Goal: Task Accomplishment & Management: Manage account settings

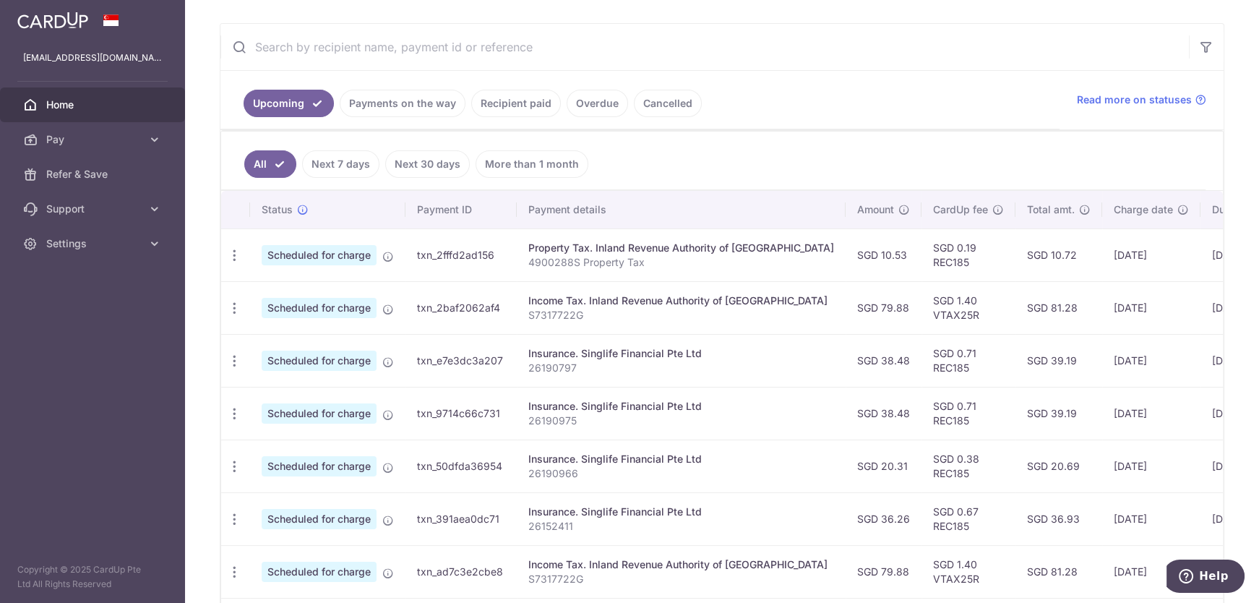
scroll to position [387, 0]
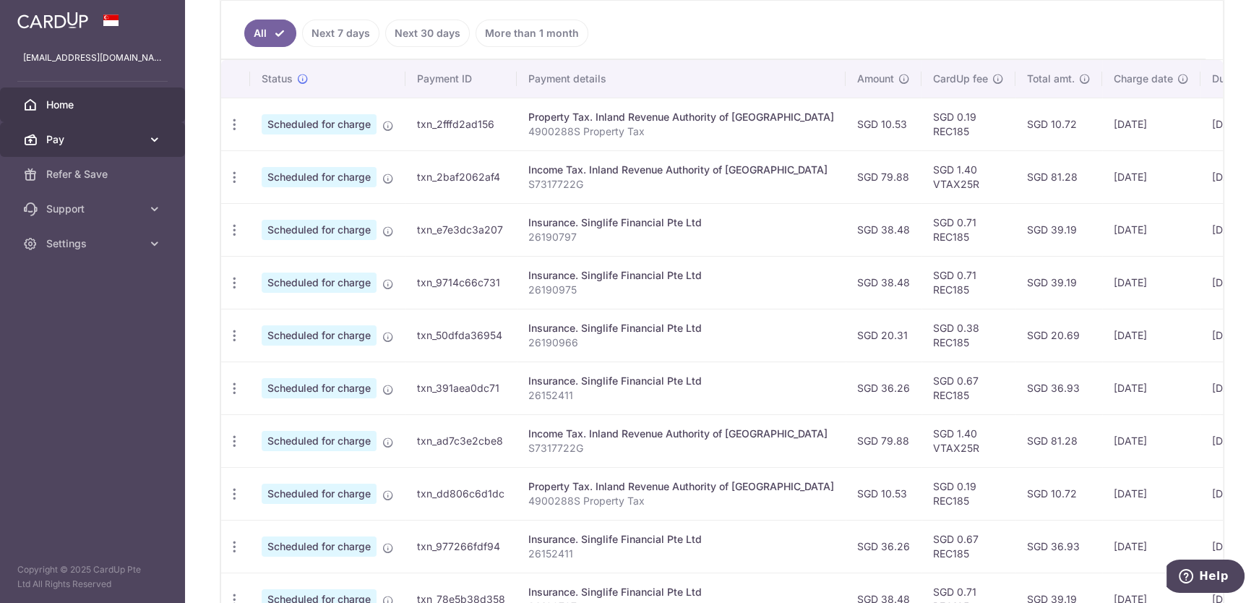
click at [132, 150] on link "Pay" at bounding box center [92, 139] width 185 height 35
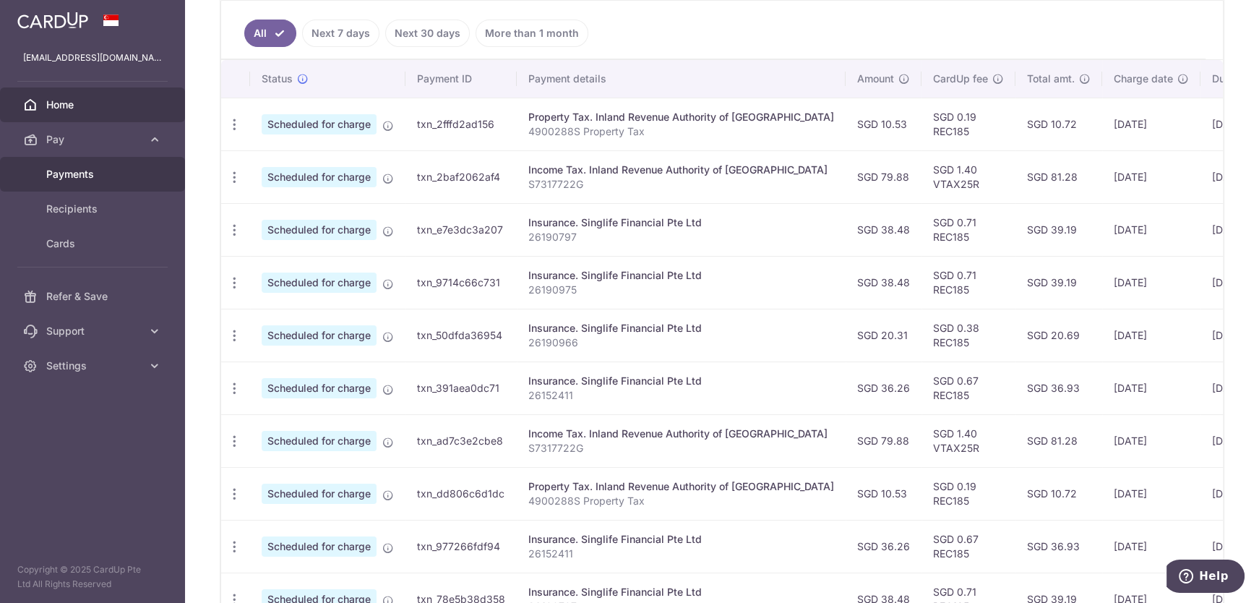
click at [95, 171] on span "Payments" at bounding box center [93, 174] width 95 height 14
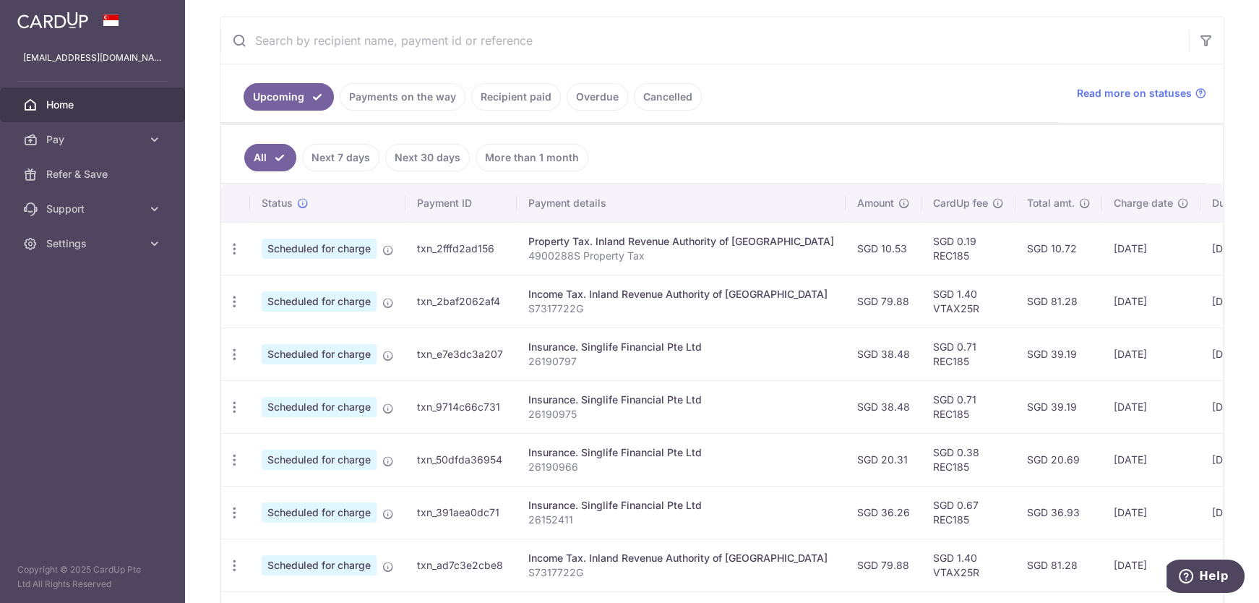
scroll to position [460, 0]
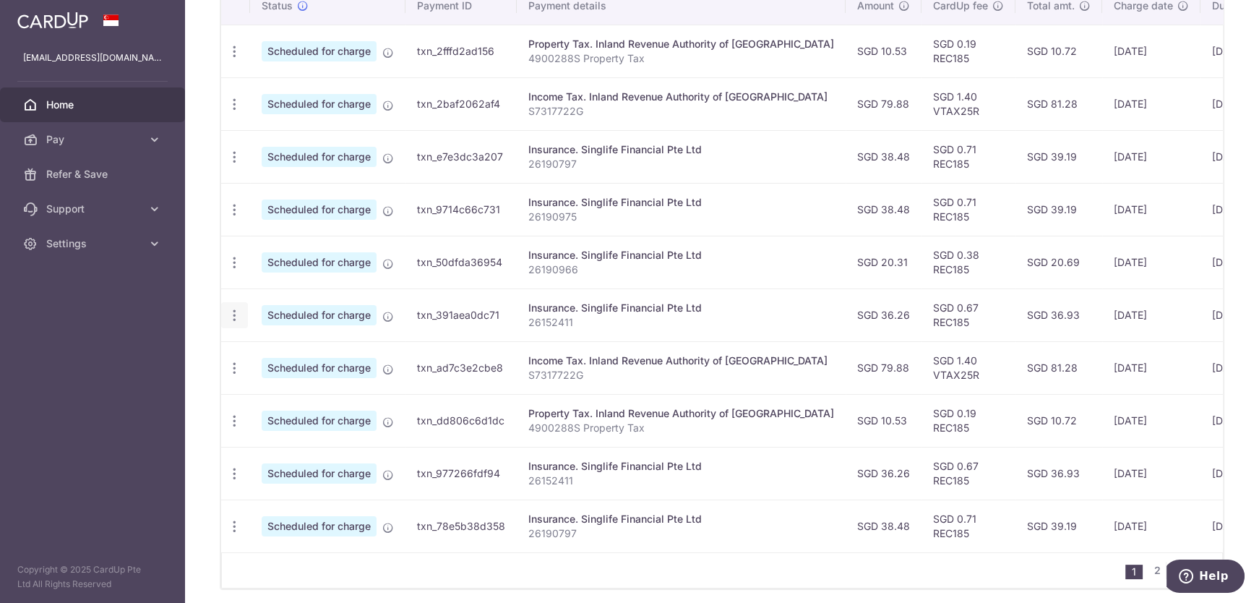
click at [233, 312] on icon "button" at bounding box center [234, 315] width 15 height 15
click at [286, 341] on link "Update payment" at bounding box center [297, 355] width 150 height 35
radio input "true"
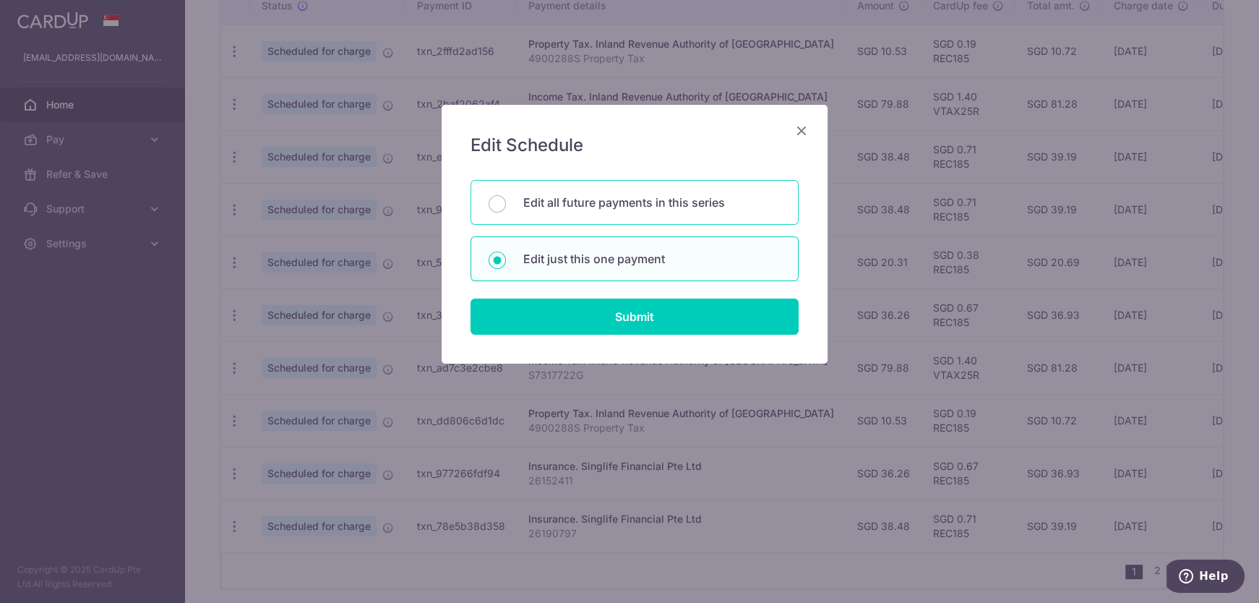
click at [581, 211] on div "Edit all future payments in this series" at bounding box center [635, 202] width 328 height 45
radio input "true"
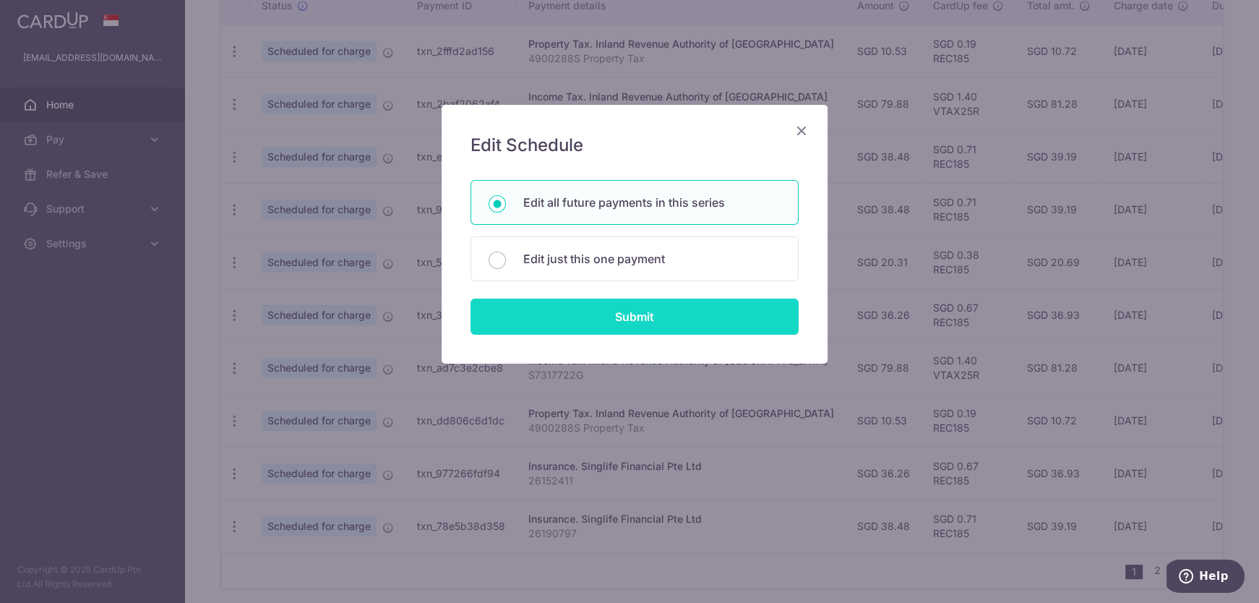
click at [601, 308] on input "Submit" at bounding box center [635, 317] width 328 height 36
radio input "true"
type input "36.26"
type input "26152411"
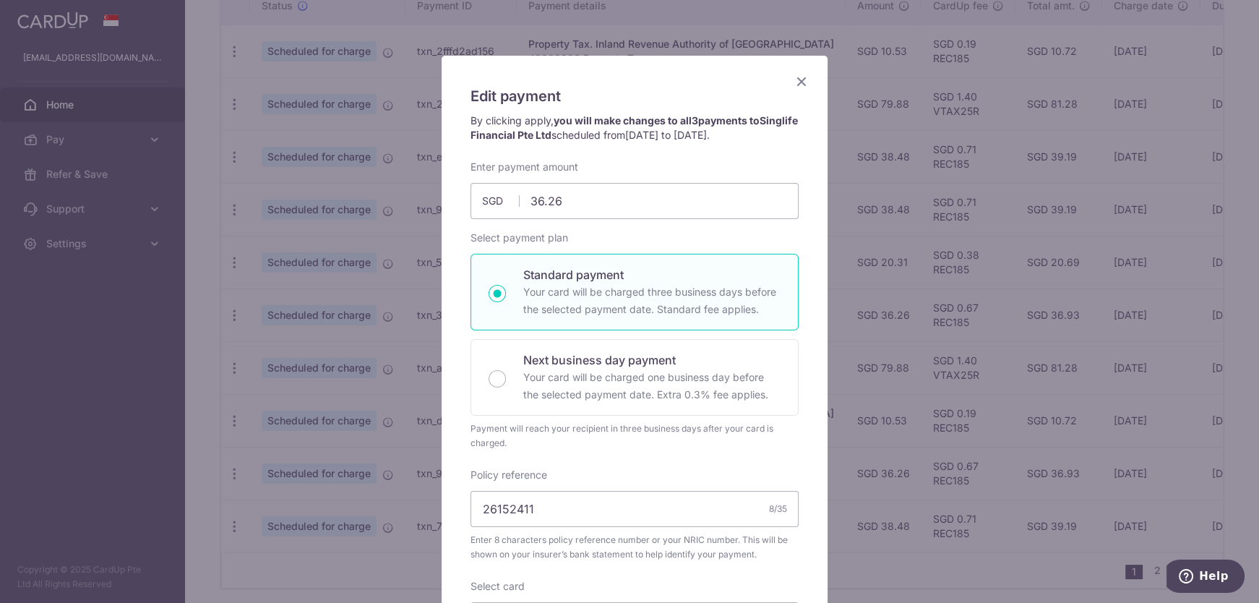
scroll to position [66, 0]
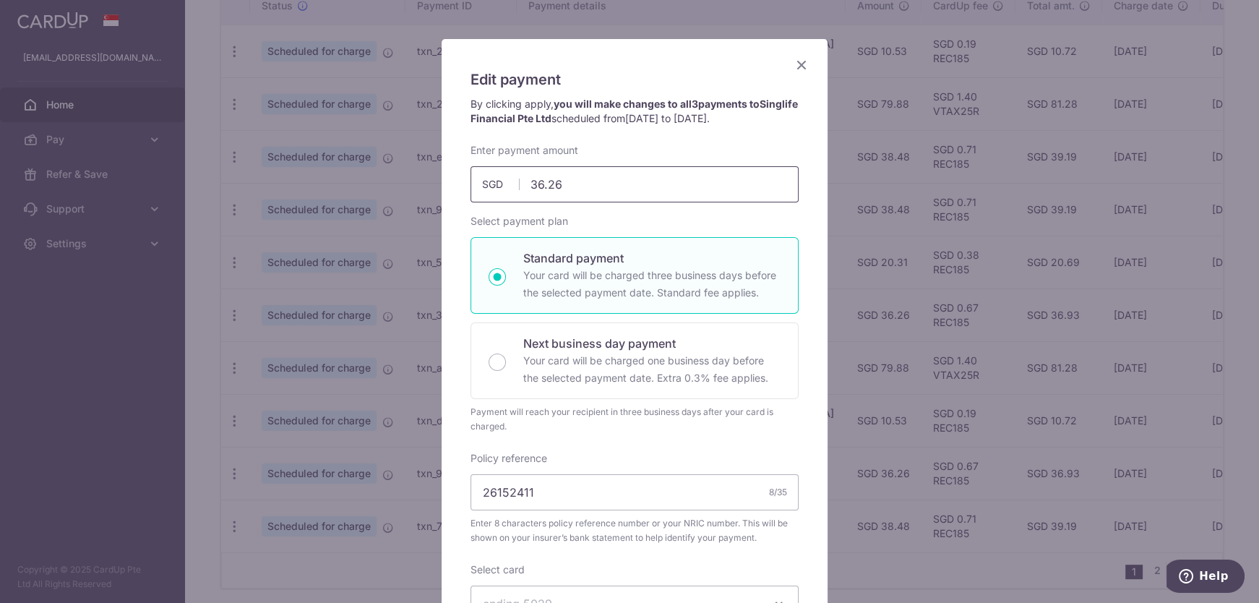
drag, startPoint x: 560, startPoint y: 182, endPoint x: 391, endPoint y: 192, distance: 168.7
click at [391, 192] on div "Edit payment By clicking apply, you will make changes to all 3 payments to Sing…" at bounding box center [629, 301] width 1259 height 603
paste input "49.81"
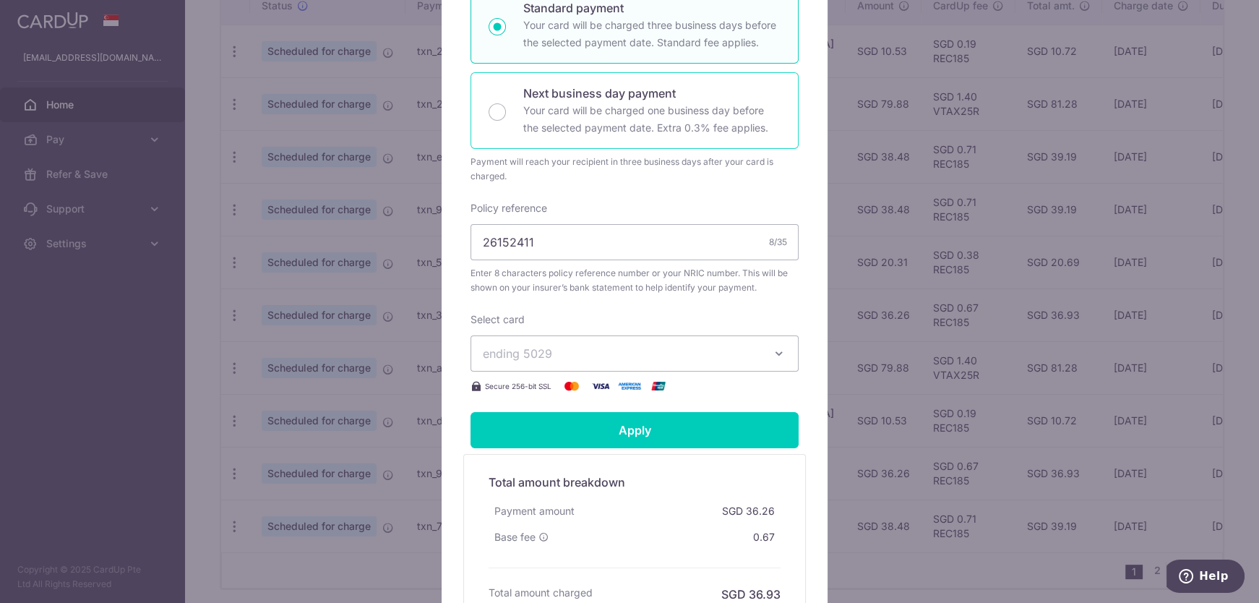
scroll to position [394, 0]
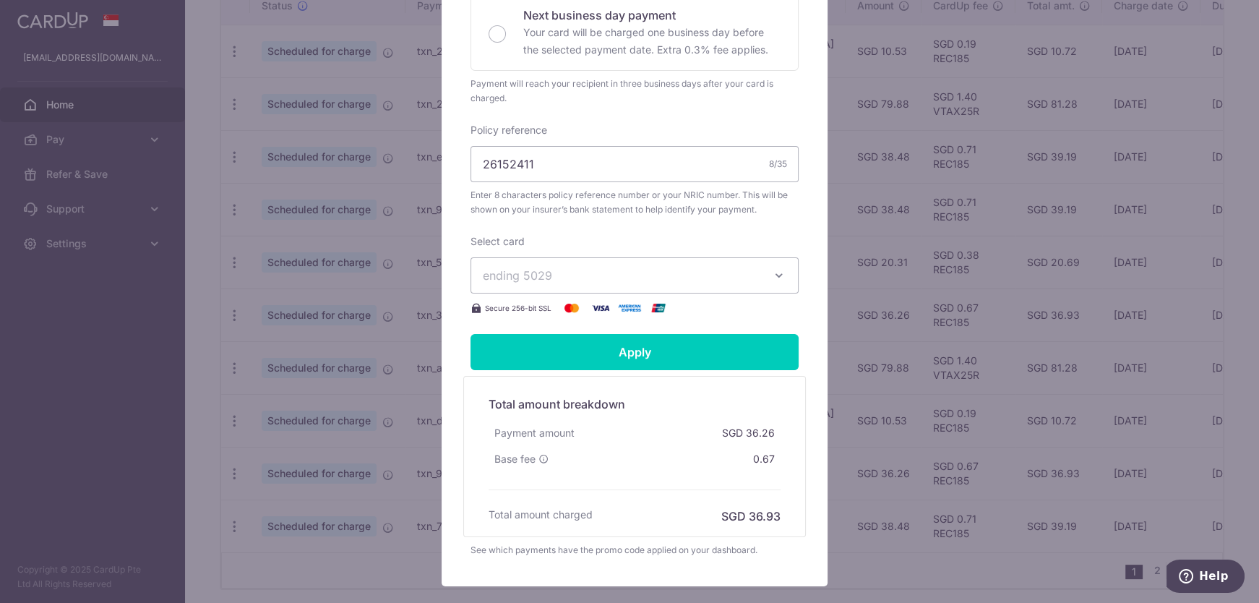
type input "49.81"
drag, startPoint x: 548, startPoint y: 168, endPoint x: 286, endPoint y: 150, distance: 262.3
click at [286, 150] on div "Edit payment By clicking apply, you will make changes to all 3 payments to Sing…" at bounding box center [629, 301] width 1259 height 603
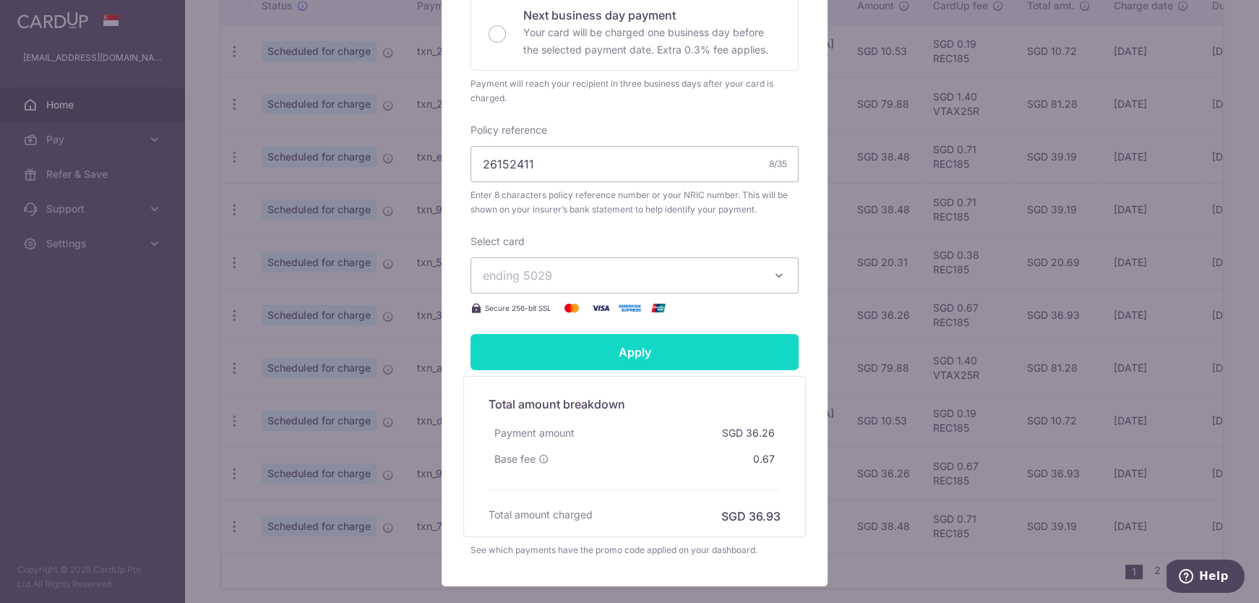
click at [672, 352] on input "Apply" at bounding box center [635, 352] width 328 height 36
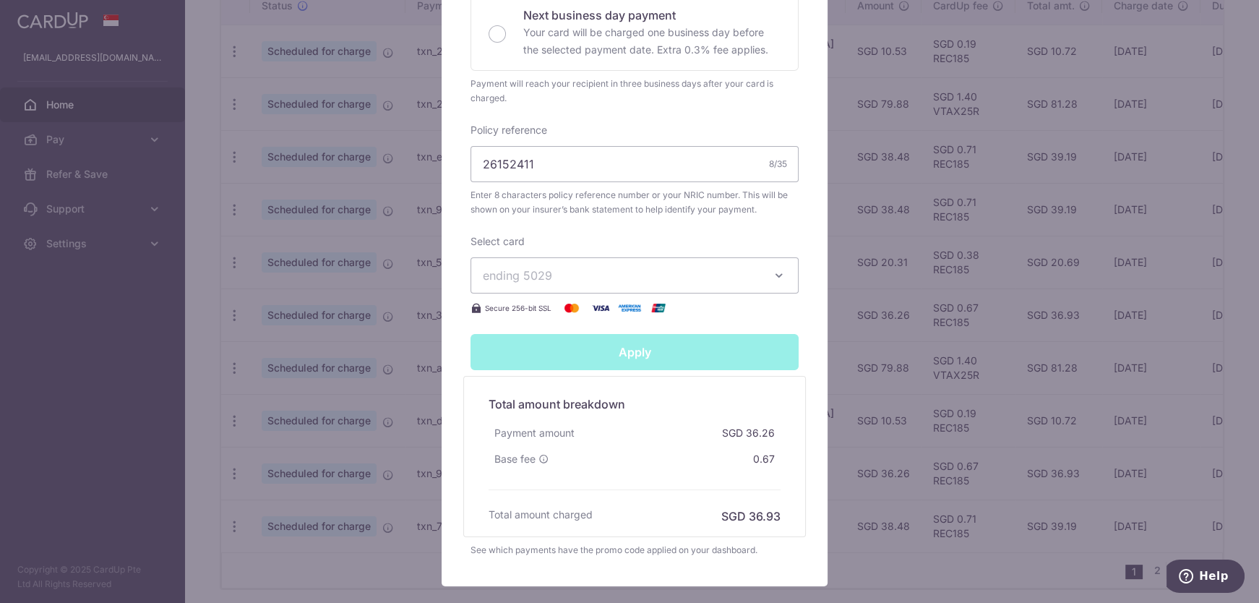
type input "Successfully Applied"
click at [924, 429] on div "Edit payment By clicking apply, you will make changes to all 3 payments to Sing…" at bounding box center [629, 301] width 1259 height 603
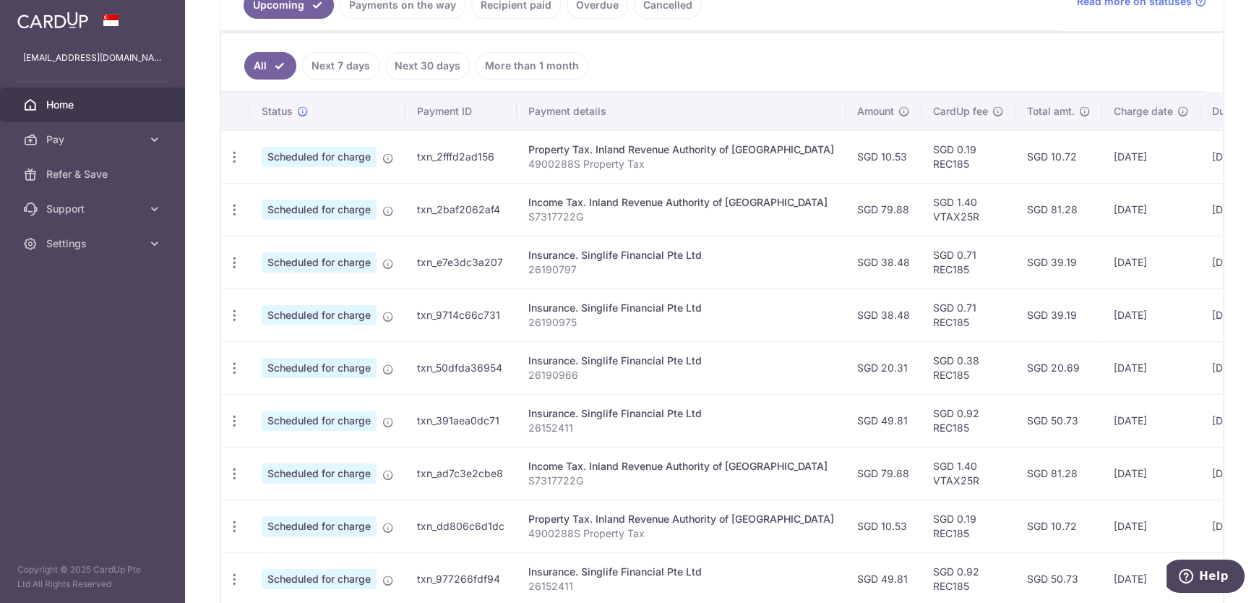
scroll to position [281, 0]
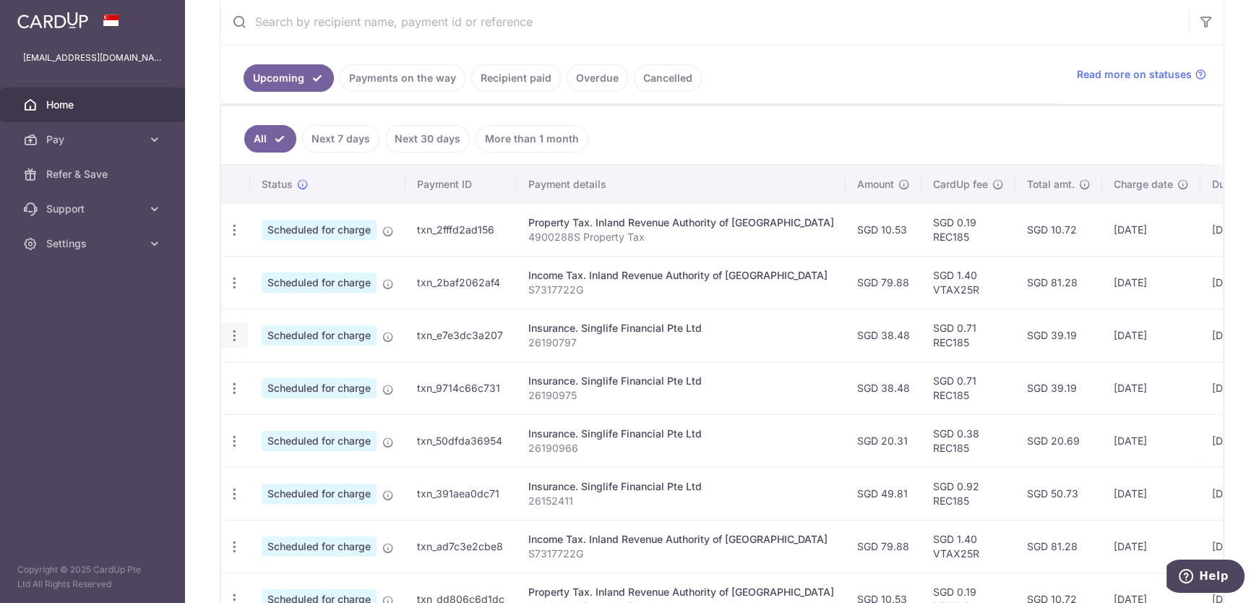
click at [236, 339] on icon "button" at bounding box center [234, 335] width 15 height 15
click at [288, 377] on span "Update payment" at bounding box center [311, 374] width 98 height 17
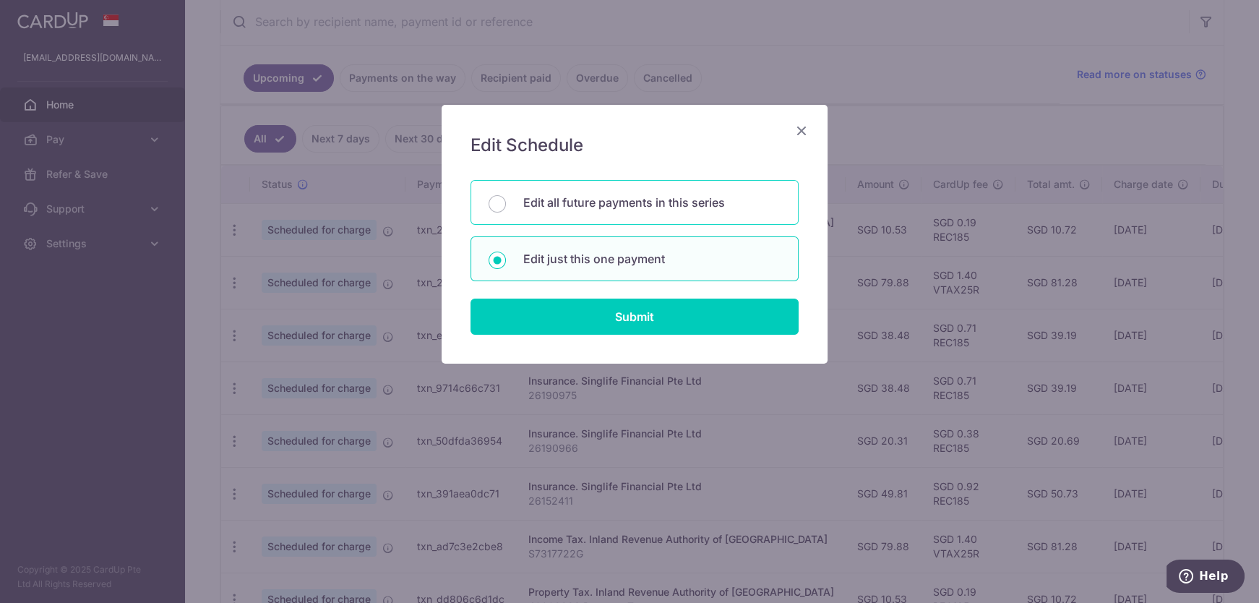
click at [525, 214] on div "Edit all future payments in this series" at bounding box center [635, 202] width 328 height 45
radio input "true"
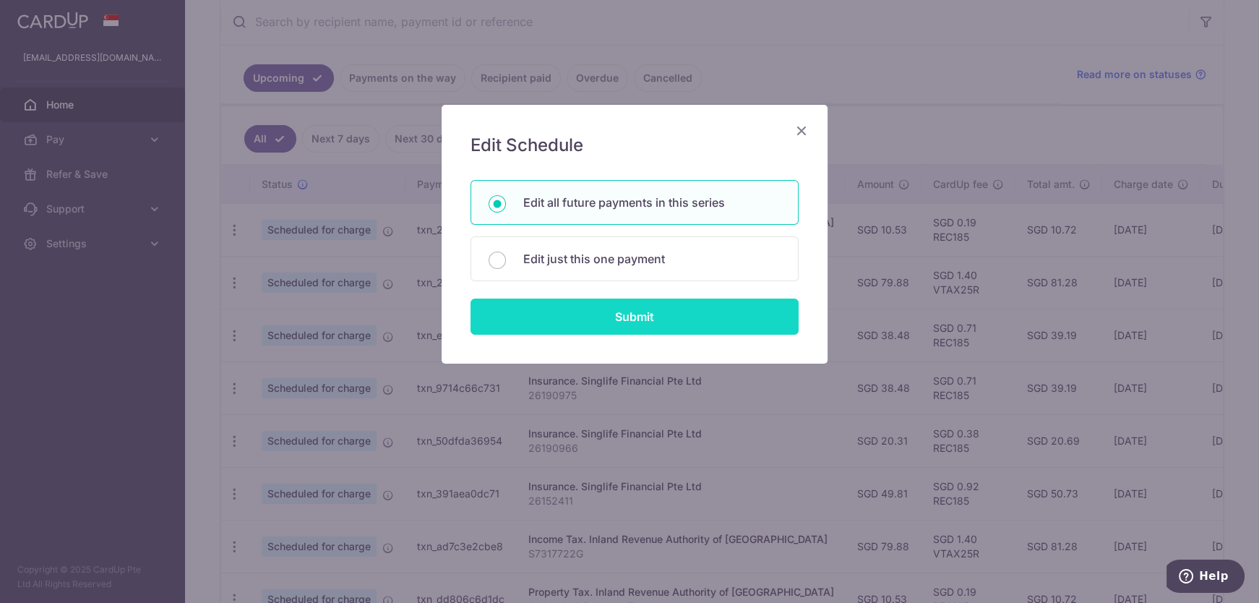
click at [566, 310] on input "Submit" at bounding box center [635, 317] width 328 height 36
radio input "true"
type input "38.48"
type input "26190797"
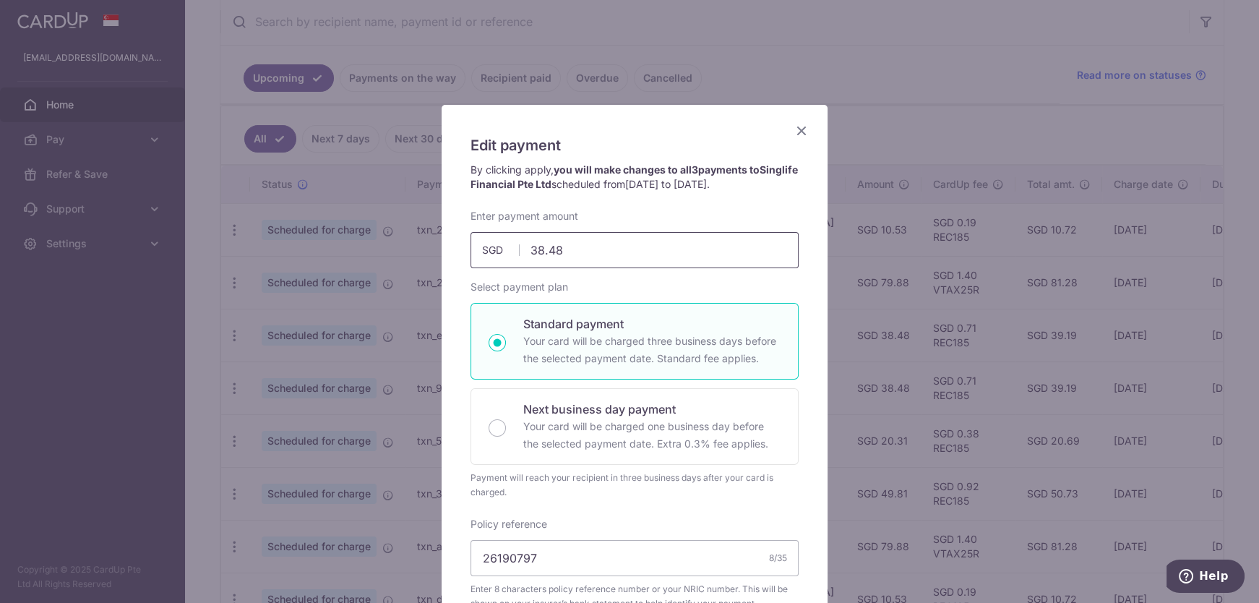
drag, startPoint x: 583, startPoint y: 240, endPoint x: 432, endPoint y: 249, distance: 151.4
click at [432, 249] on div "Edit payment By clicking apply, you will make changes to all 3 payments to Sing…" at bounding box center [629, 301] width 1259 height 603
paste input "62.10"
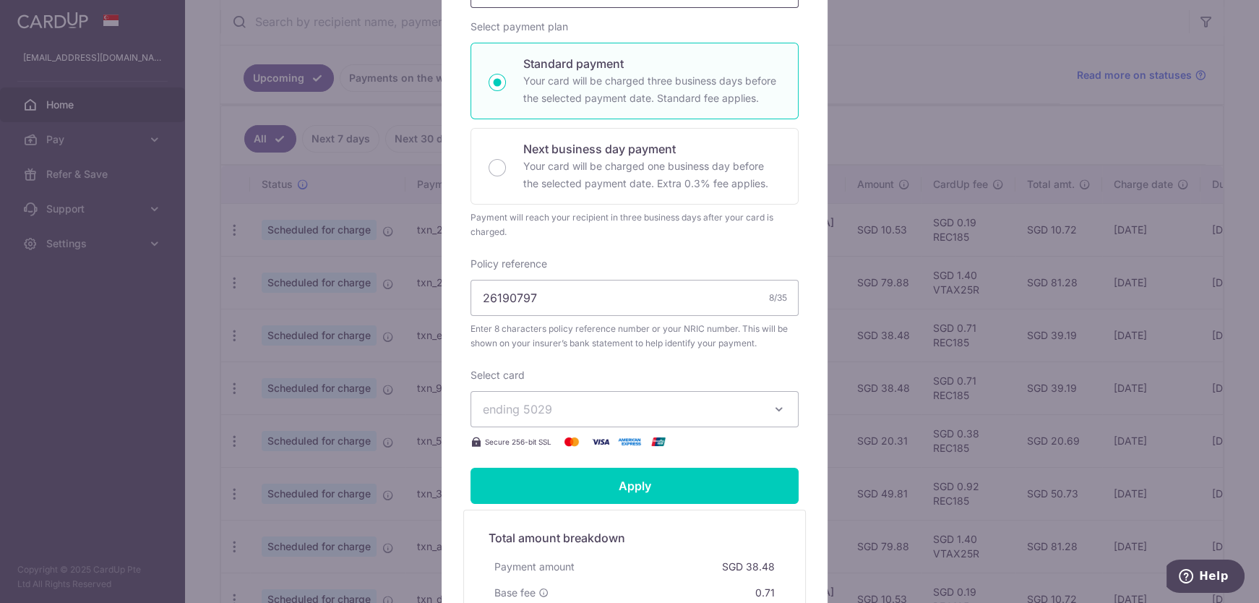
scroll to position [262, 0]
type input "62.10"
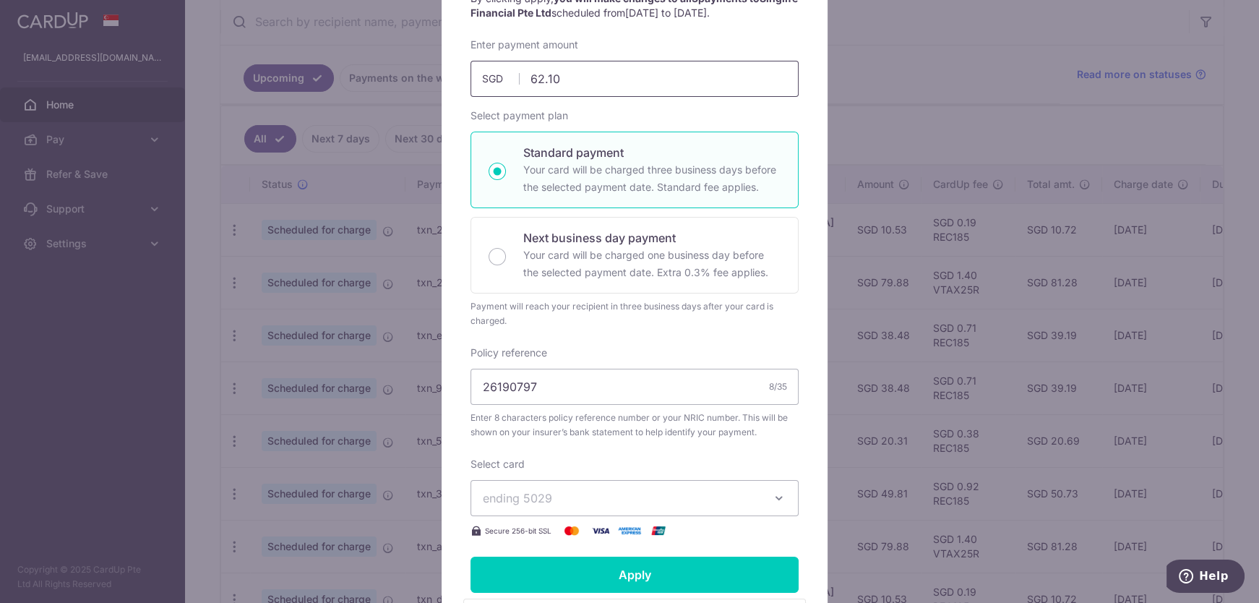
scroll to position [131, 0]
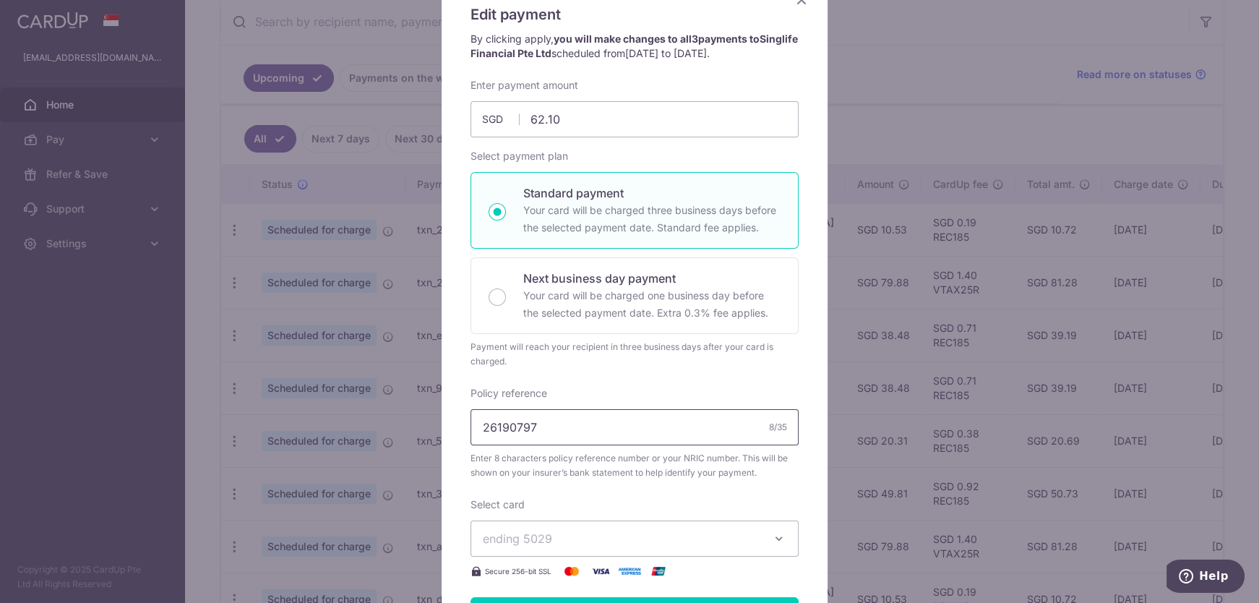
click at [557, 432] on input "26190797" at bounding box center [635, 427] width 328 height 36
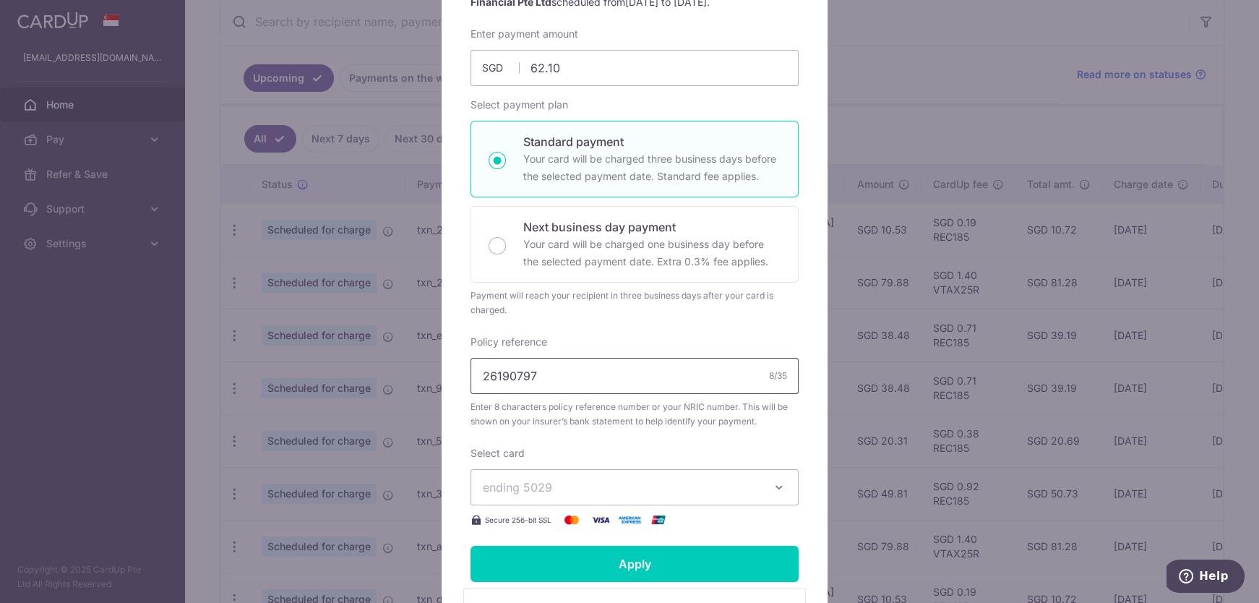
scroll to position [197, 0]
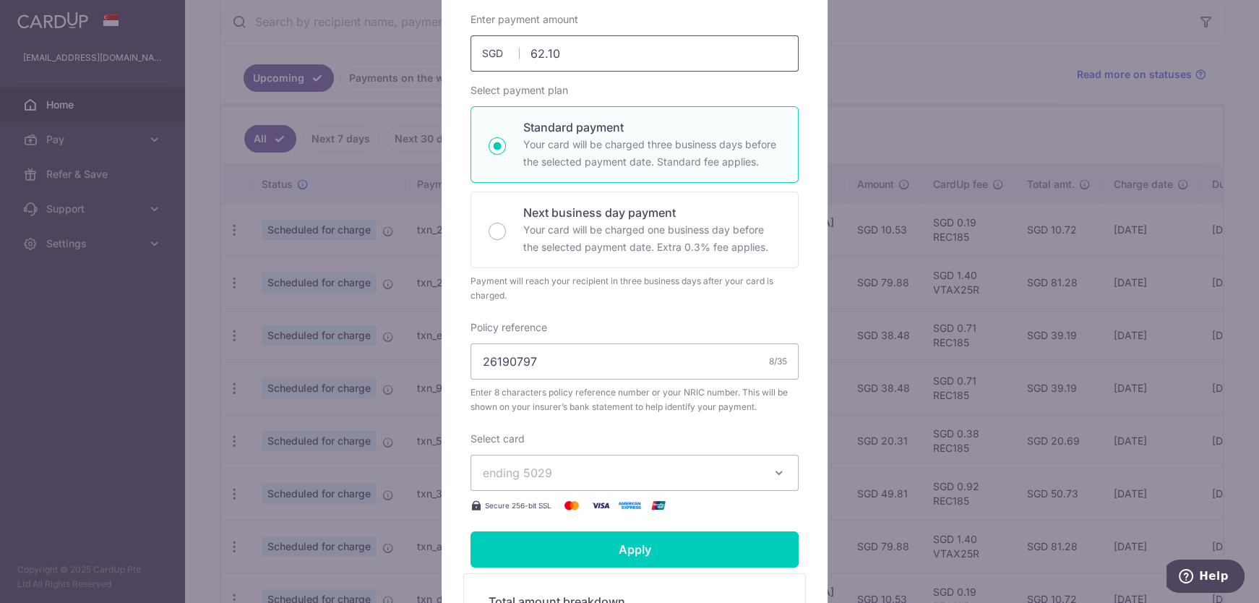
drag, startPoint x: 587, startPoint y: 67, endPoint x: 385, endPoint y: 53, distance: 202.2
click at [385, 53] on div "Edit payment By clicking apply, you will make changes to all 3 payments to Sing…" at bounding box center [629, 301] width 1259 height 603
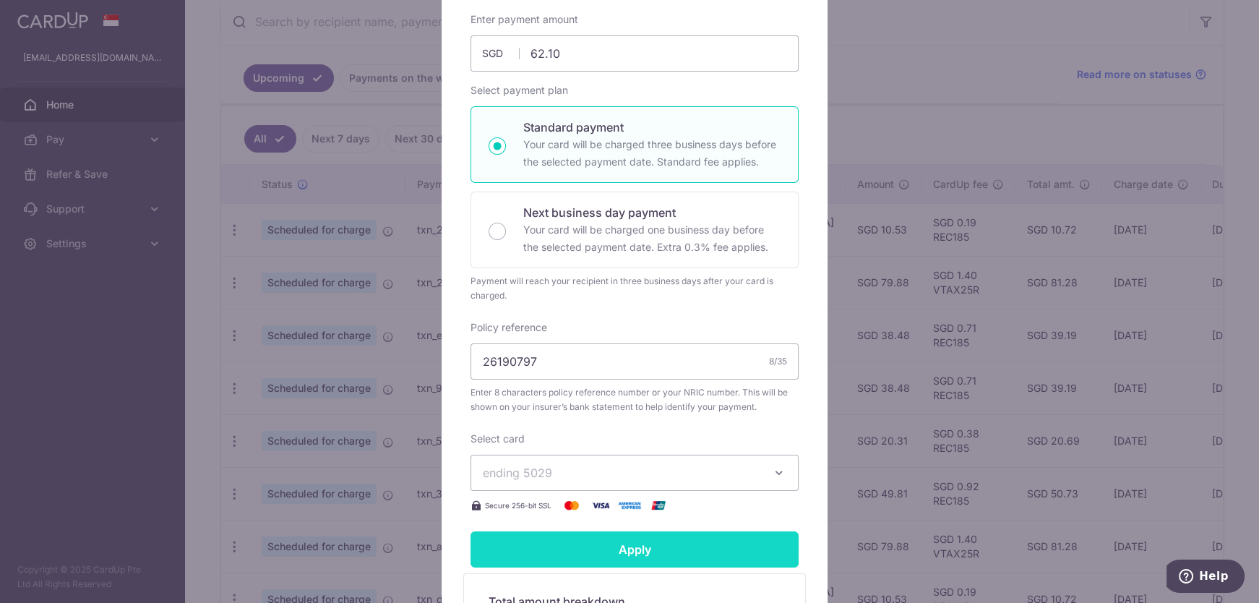
click at [609, 554] on input "Apply" at bounding box center [635, 549] width 328 height 36
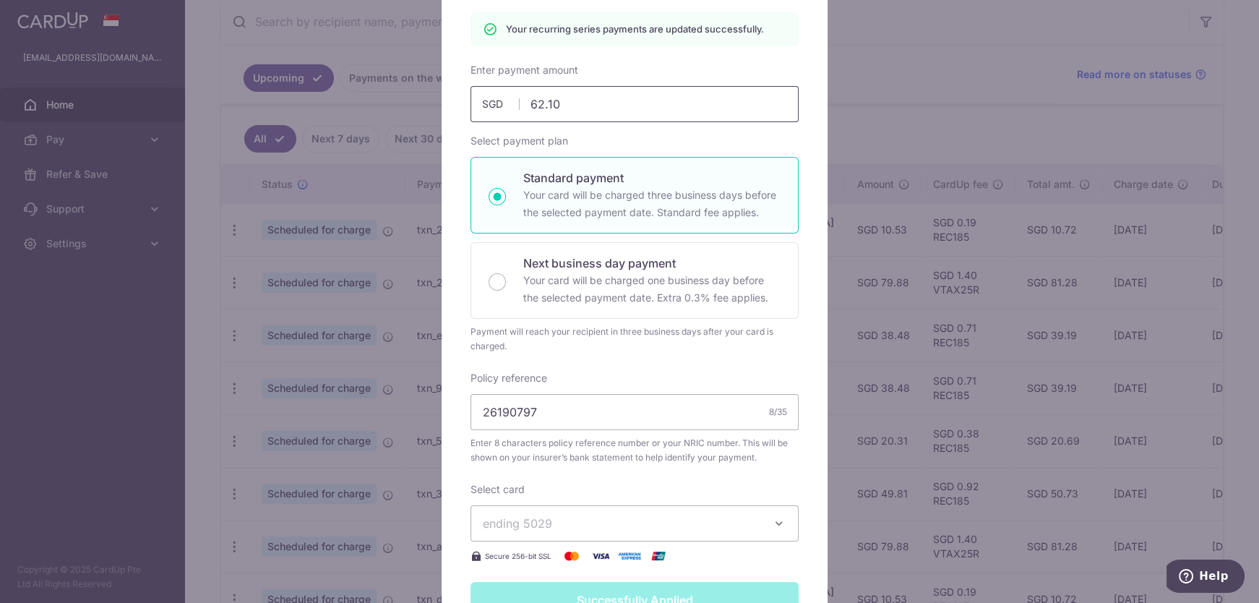
drag, startPoint x: 592, startPoint y: 101, endPoint x: 396, endPoint y: 104, distance: 195.9
click at [396, 104] on div "Edit payment By clicking apply, you will make changes to all 3 payments to Sing…" at bounding box center [629, 301] width 1259 height 603
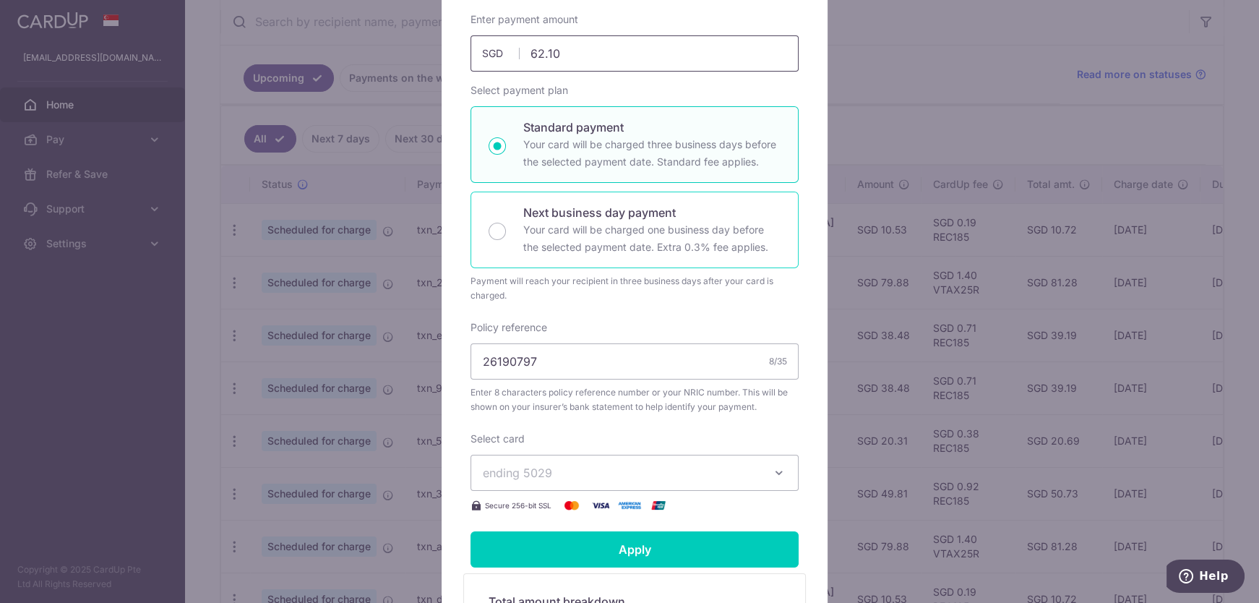
scroll to position [212, 0]
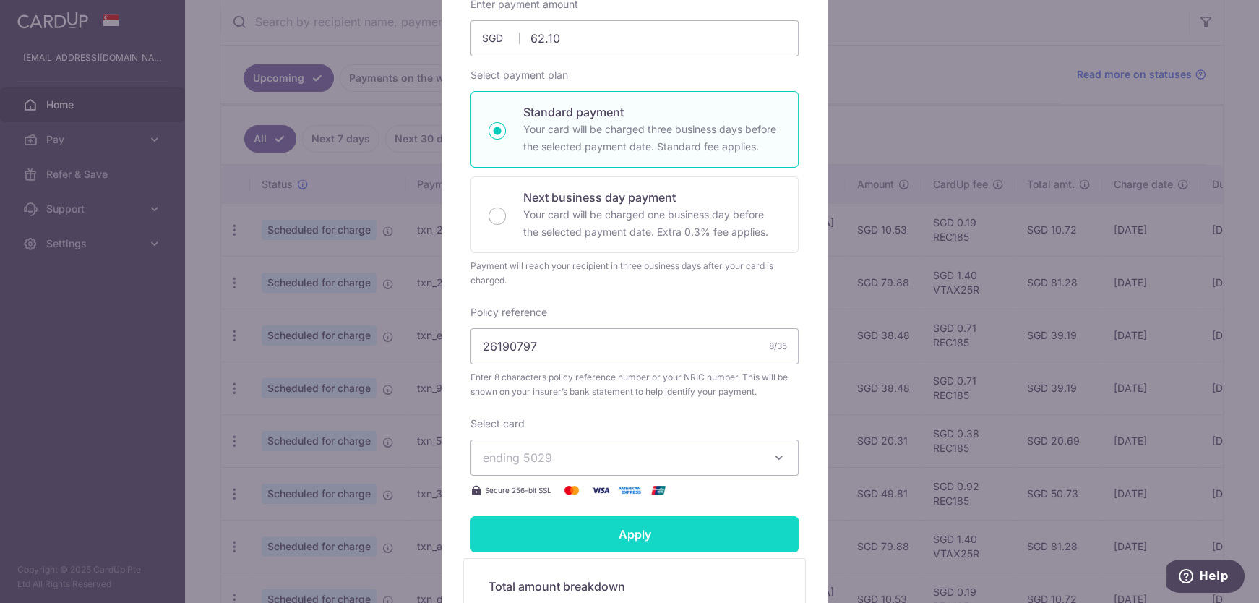
click at [611, 523] on input "Apply" at bounding box center [635, 534] width 328 height 36
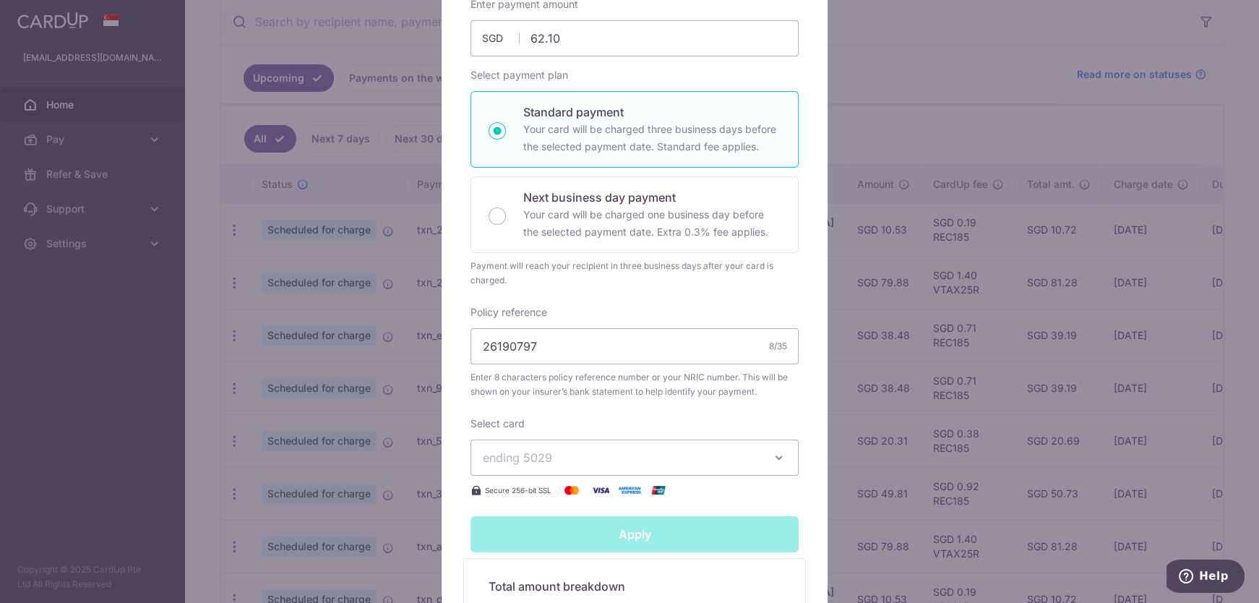
type input "Successfully Applied"
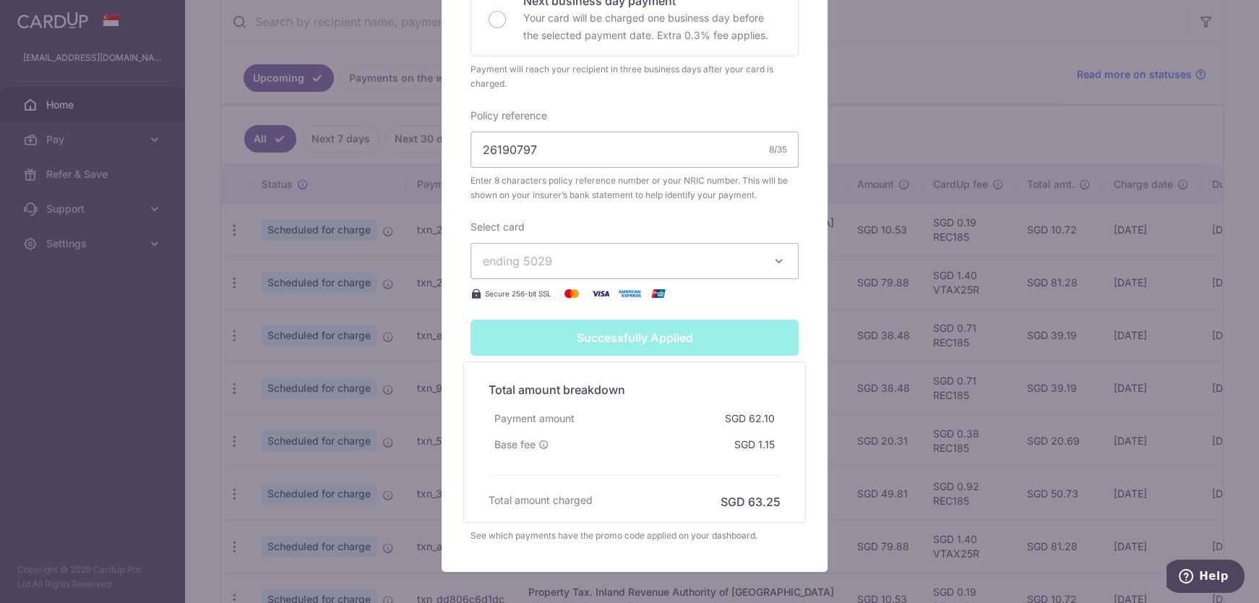
scroll to position [460, 0]
click at [523, 431] on div "Base fee" at bounding box center [522, 444] width 66 height 26
click at [841, 219] on div "Edit payment By clicking apply, you will make changes to all 3 payments to Sing…" at bounding box center [629, 301] width 1259 height 603
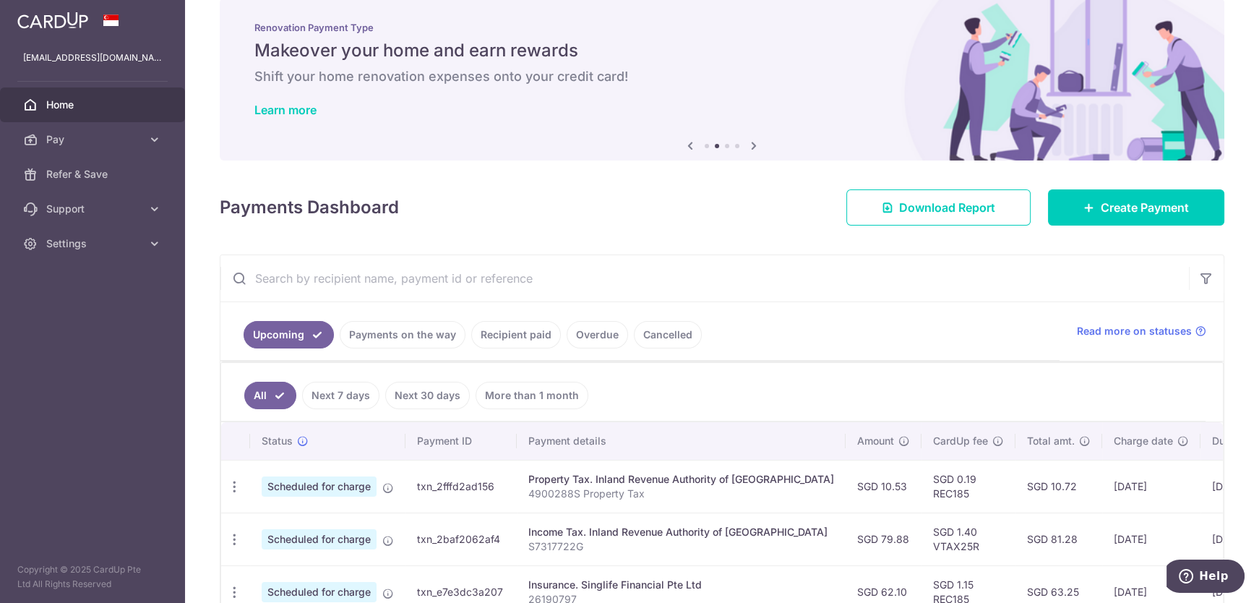
scroll to position [373, 0]
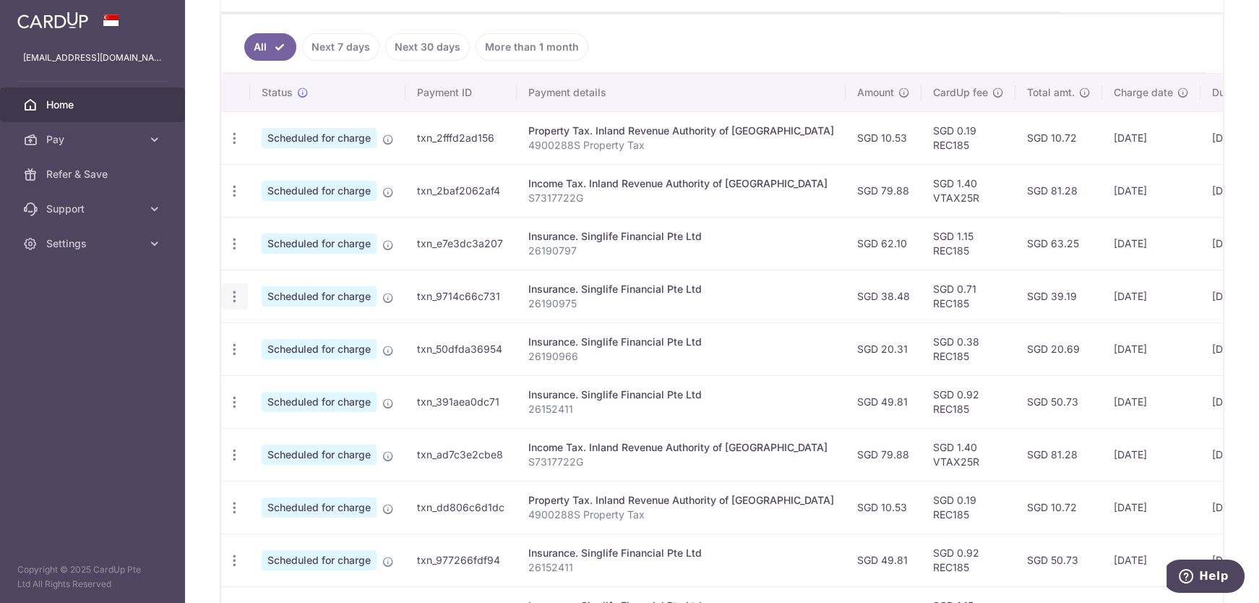
click at [231, 293] on icon "button" at bounding box center [234, 296] width 15 height 15
click at [286, 335] on span "Update payment" at bounding box center [311, 335] width 98 height 17
radio input "true"
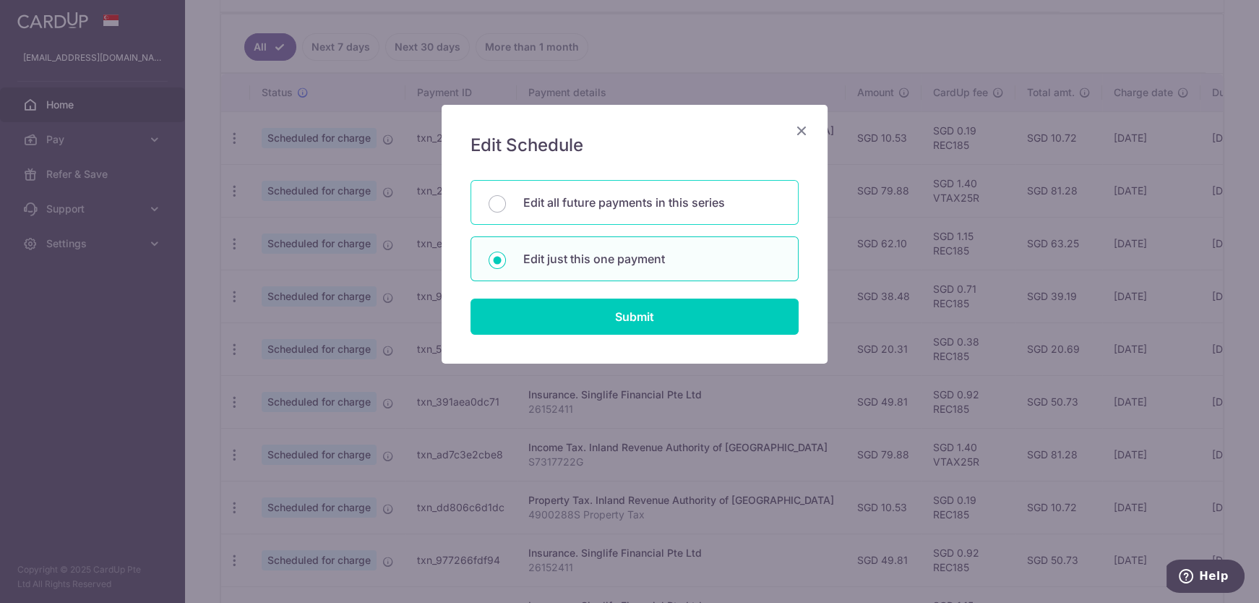
click at [509, 196] on div "Edit all future payments in this series" at bounding box center [635, 202] width 328 height 45
radio input "true"
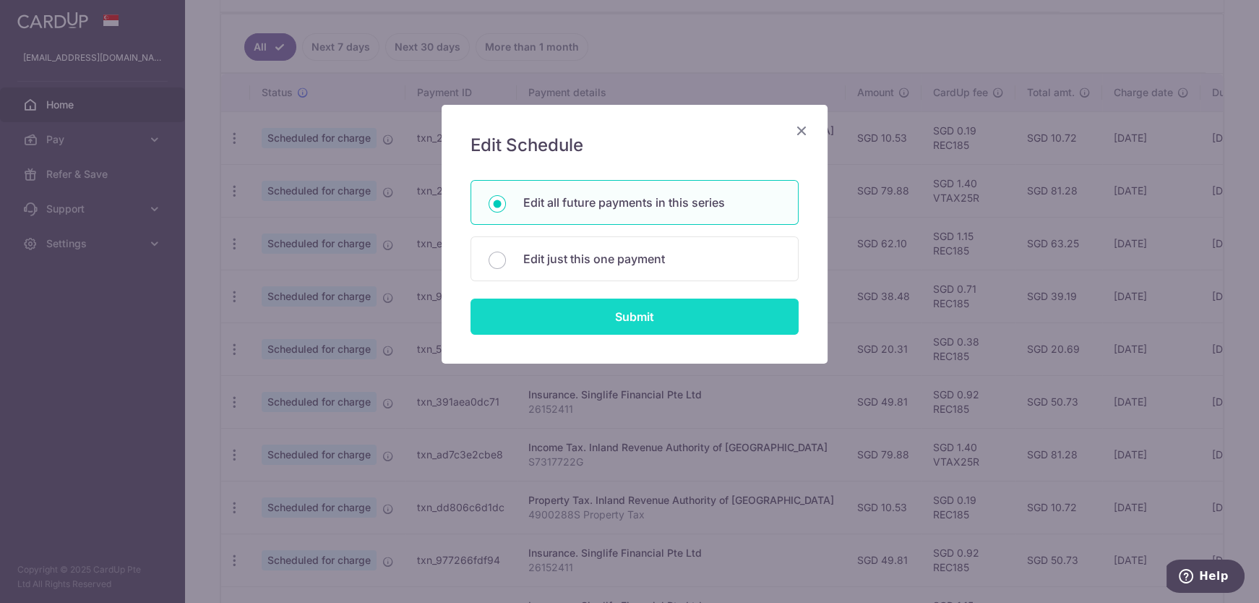
drag, startPoint x: 561, startPoint y: 316, endPoint x: 550, endPoint y: 301, distance: 18.1
click at [560, 316] on input "Submit" at bounding box center [635, 317] width 328 height 36
radio input "true"
type input "38.48"
type input "26190975"
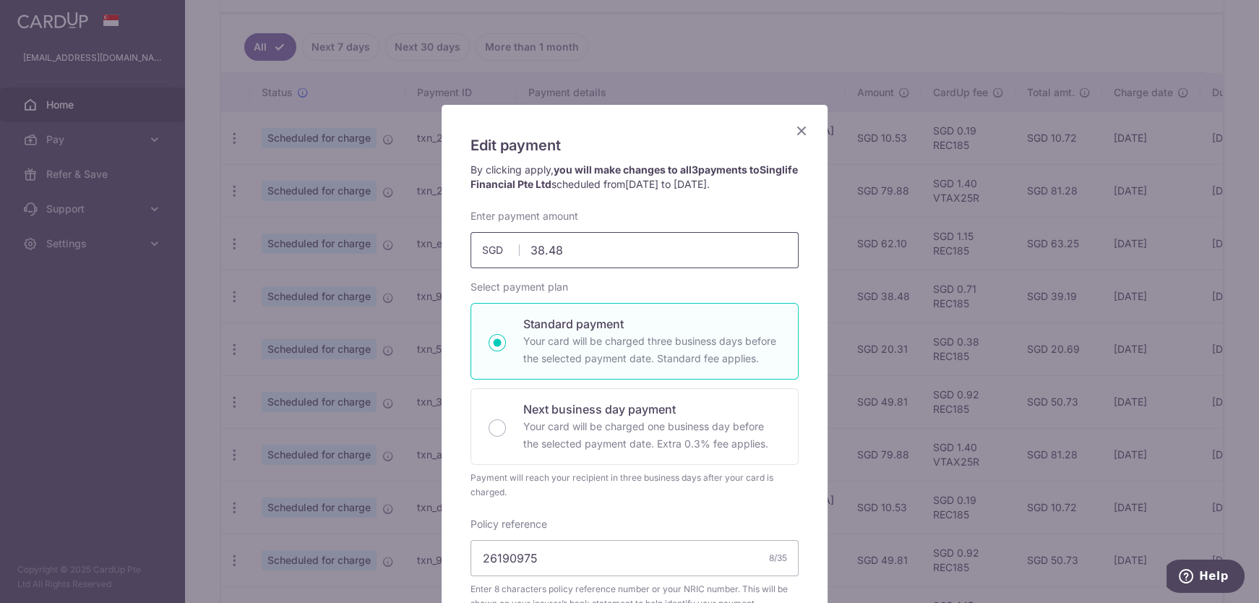
drag, startPoint x: 612, startPoint y: 242, endPoint x: 319, endPoint y: 252, distance: 292.9
click at [319, 252] on div "Edit payment By clicking apply, you will make changes to all 3 payments to Sing…" at bounding box center [629, 301] width 1259 height 603
paste input "56.90"
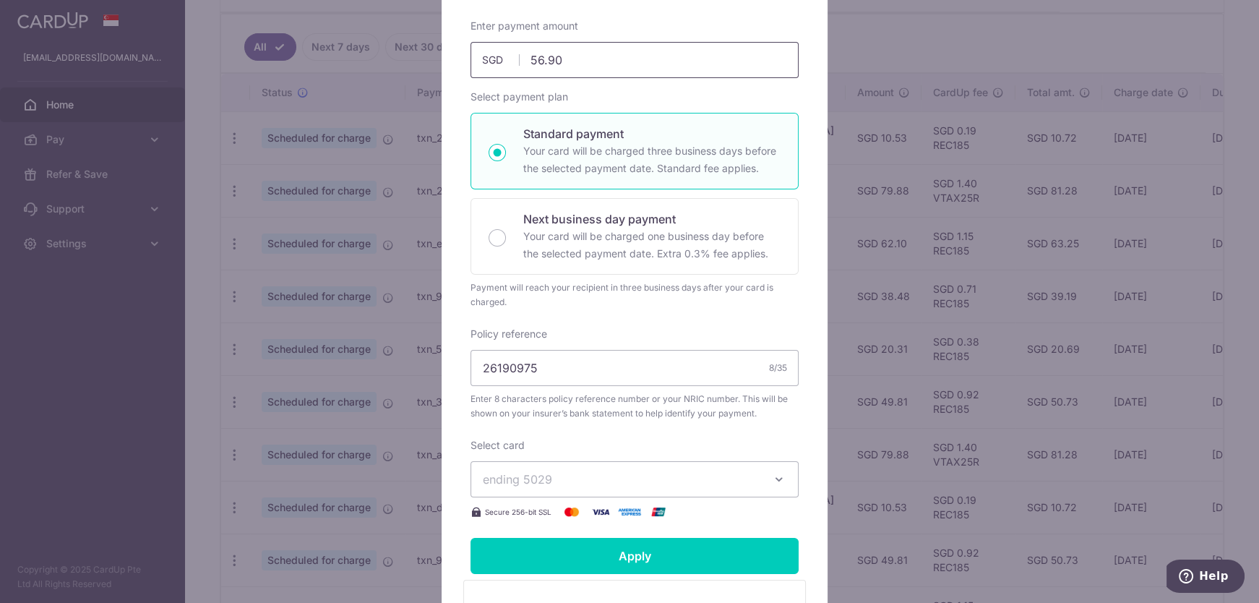
scroll to position [197, 0]
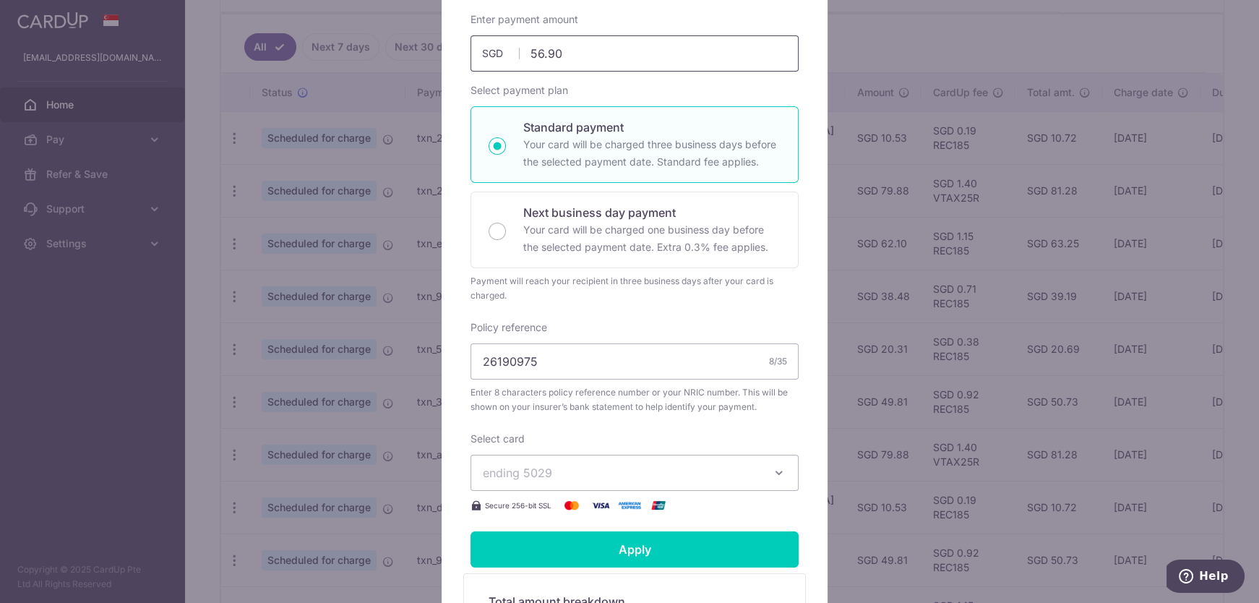
type input "56.90"
click at [554, 334] on div "Policy reference 26190975 8/35 Enter 8 characters policy reference number or yo…" at bounding box center [635, 367] width 328 height 94
drag, startPoint x: 539, startPoint y: 351, endPoint x: 243, endPoint y: 359, distance: 296.5
click at [243, 359] on div "Edit payment By clicking apply, you will make changes to all 3 payments to Sing…" at bounding box center [629, 301] width 1259 height 603
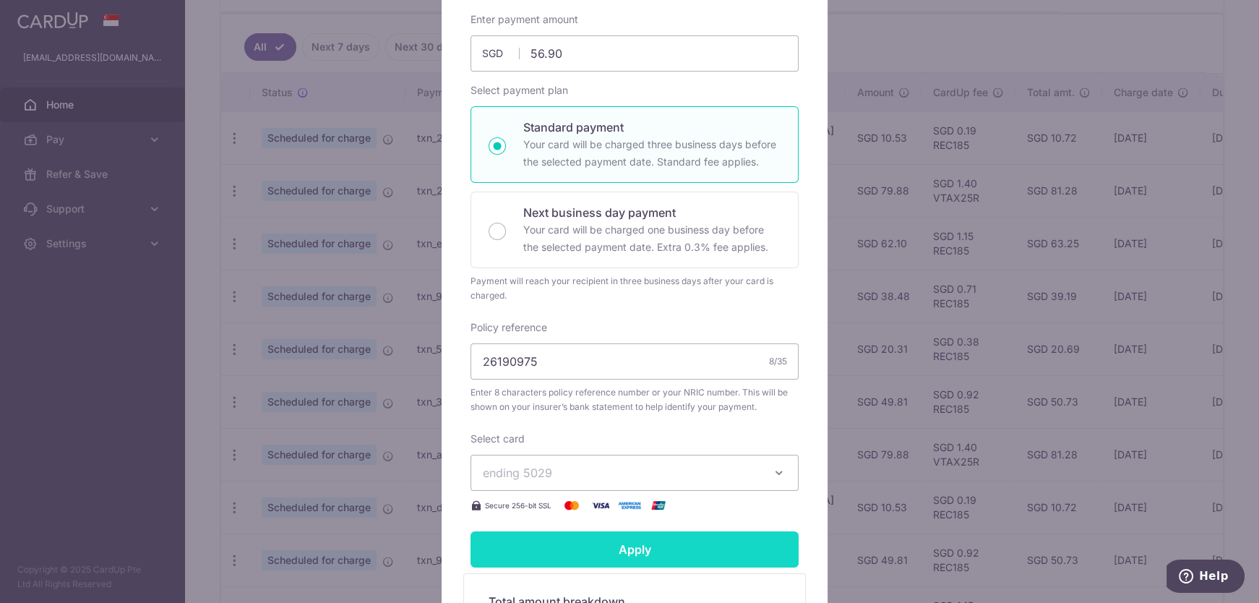
click at [530, 552] on input "Apply" at bounding box center [635, 549] width 328 height 36
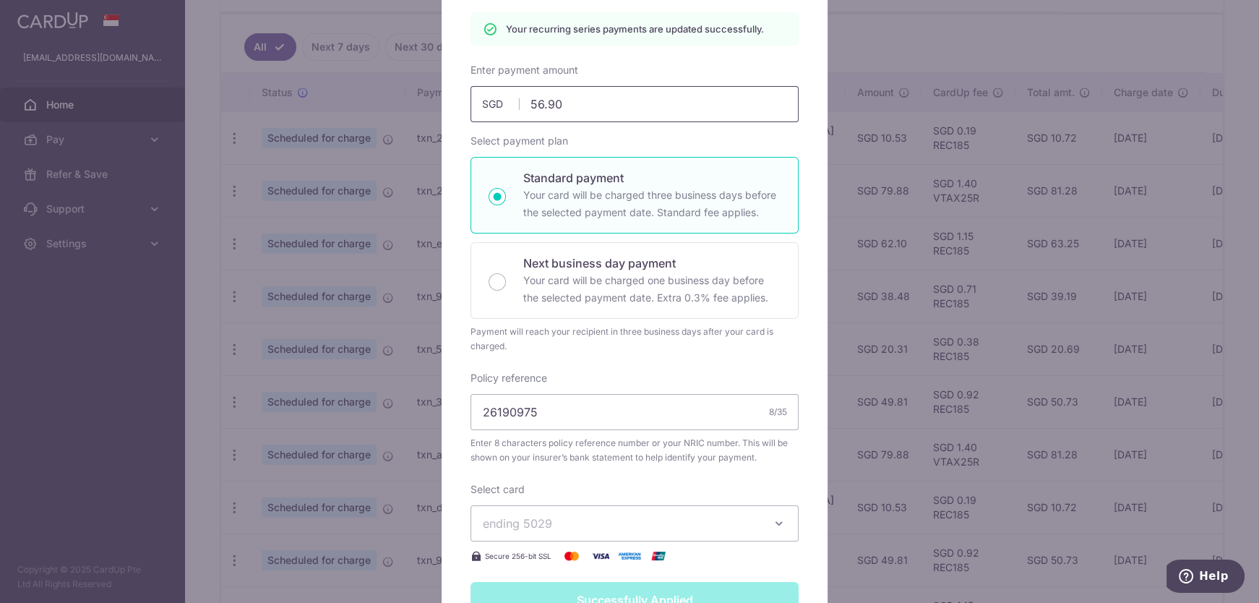
click at [585, 104] on input "56.90" at bounding box center [635, 104] width 328 height 36
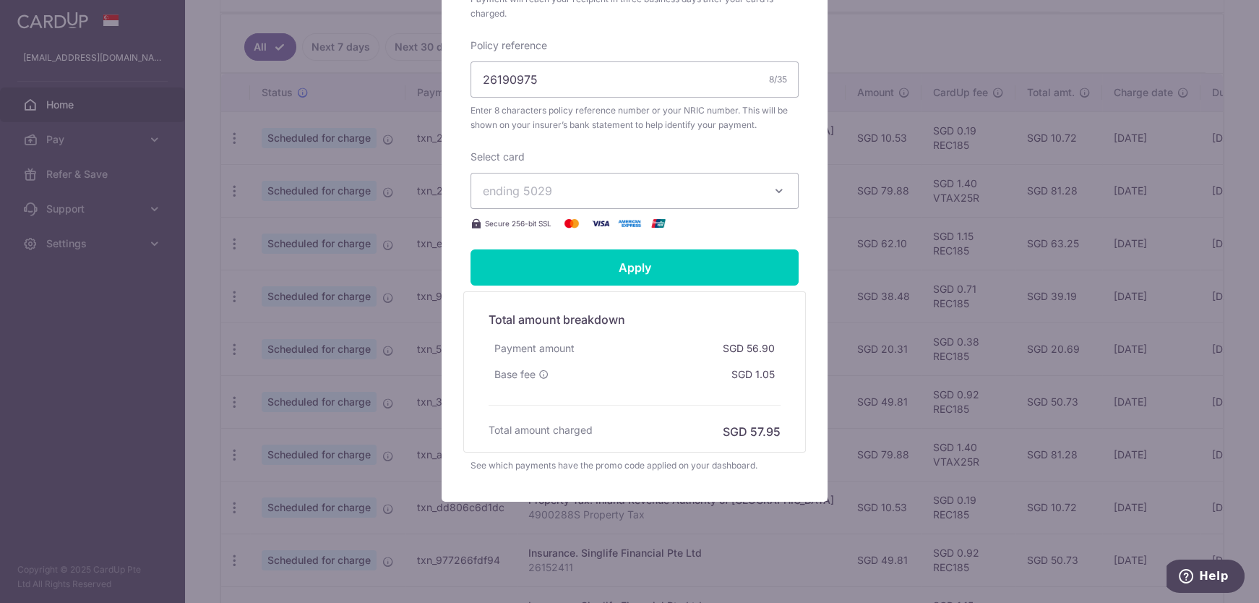
scroll to position [481, 0]
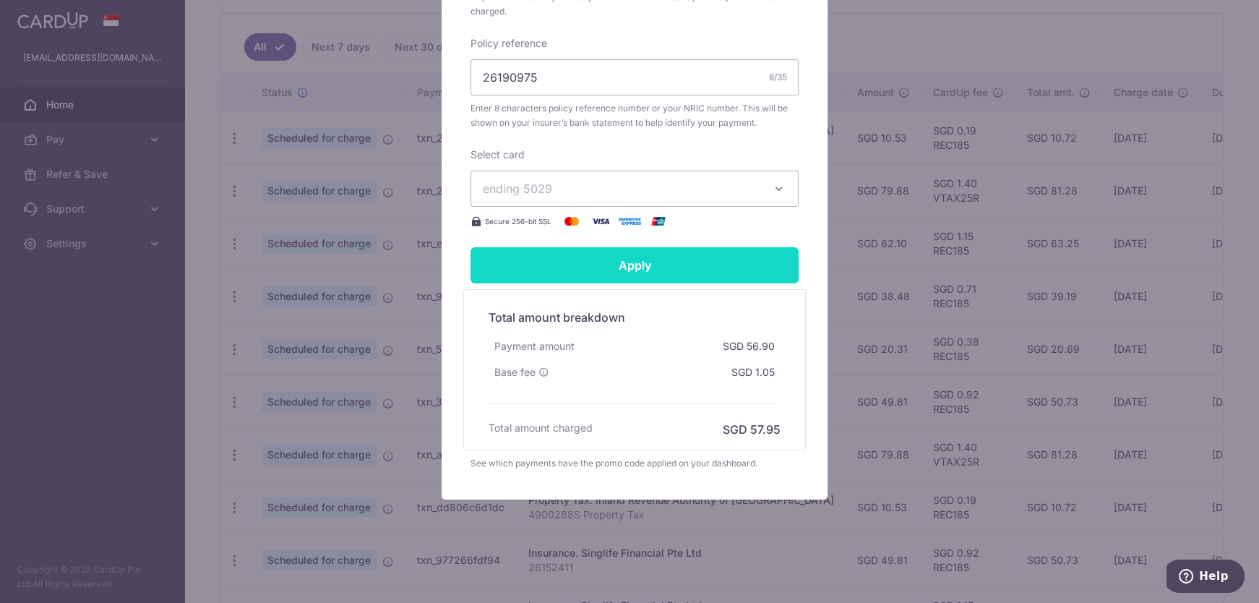
click at [660, 256] on input "Apply" at bounding box center [635, 265] width 328 height 36
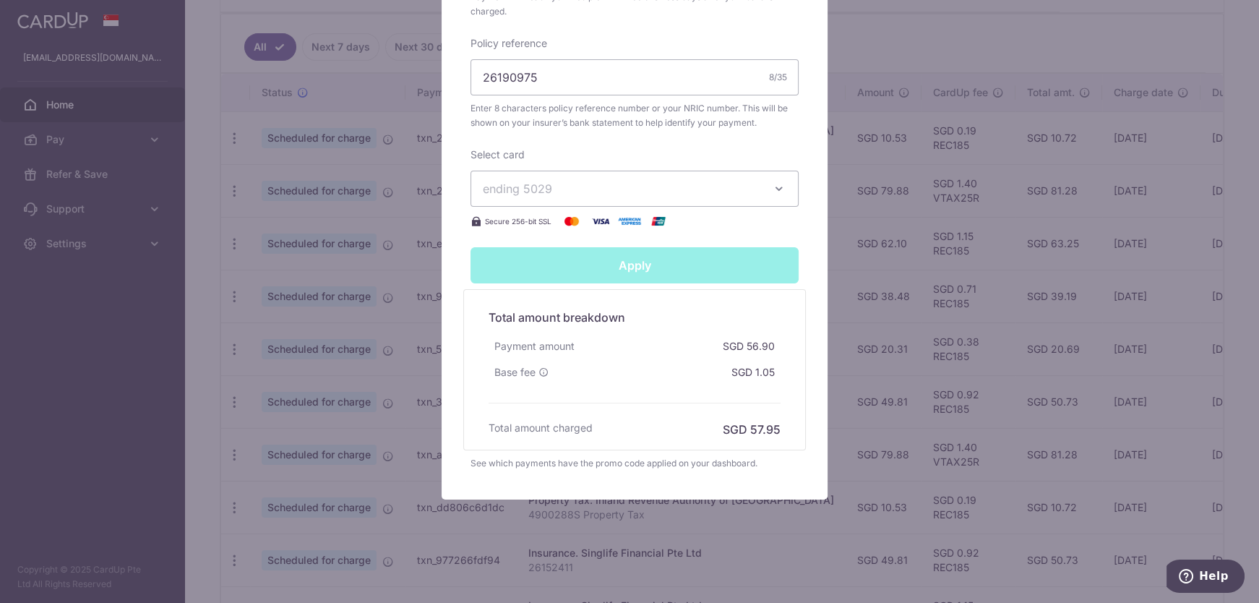
type input "Successfully Applied"
click at [893, 393] on div "Edit payment By clicking apply, you will make changes to all 3 payments to Sing…" at bounding box center [629, 301] width 1259 height 603
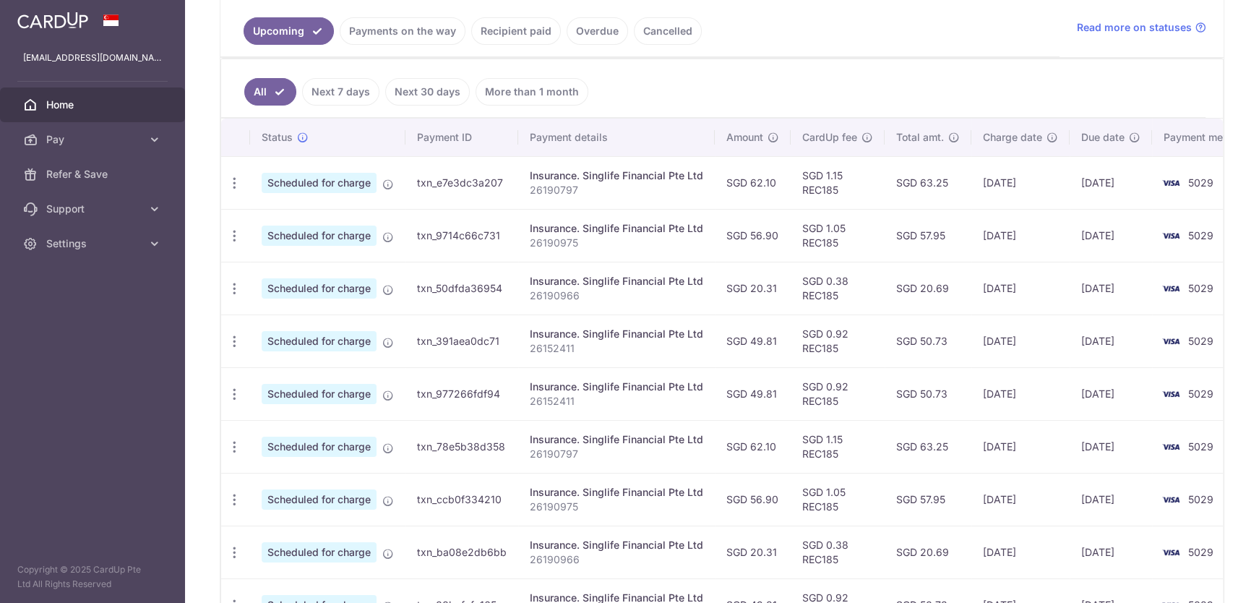
scroll to position [346, 0]
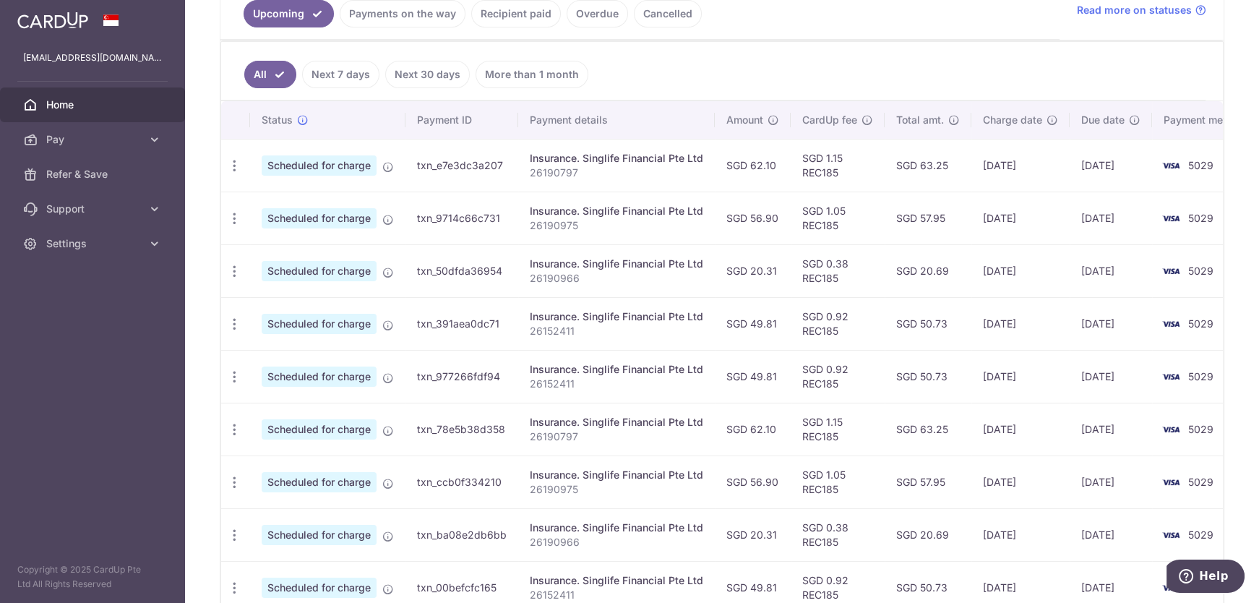
type input "singlife"
click at [237, 271] on icon "button" at bounding box center [234, 271] width 15 height 15
click at [291, 310] on span "Update payment" at bounding box center [311, 310] width 98 height 17
radio input "true"
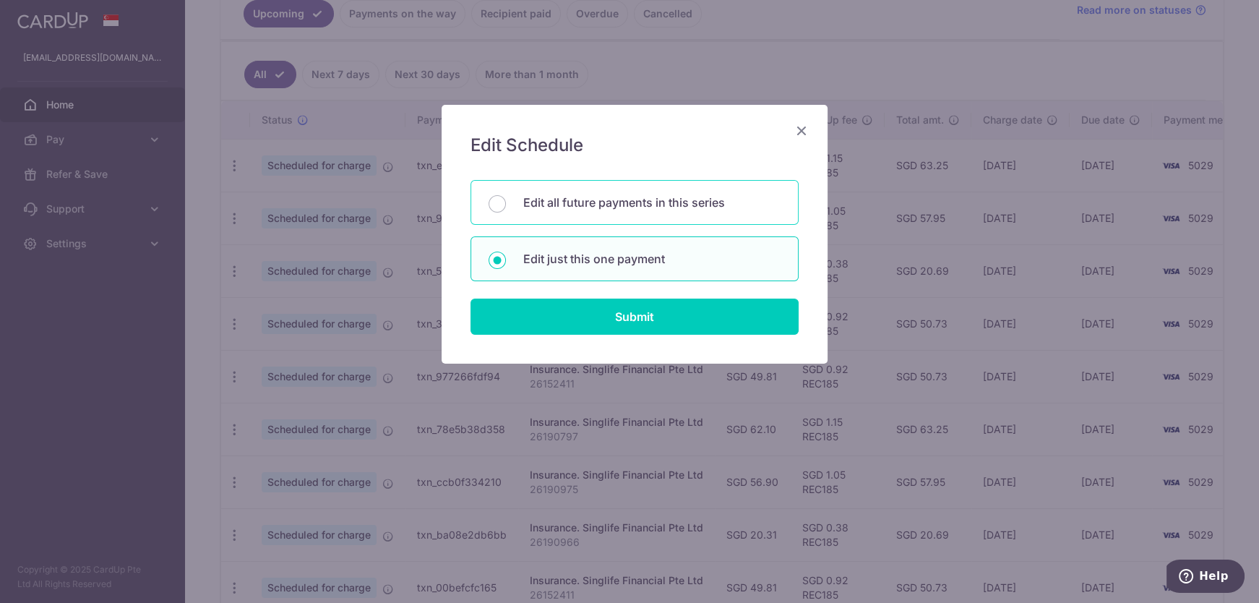
click at [489, 208] on div "Edit all future payments in this series" at bounding box center [635, 202] width 328 height 45
radio input "true"
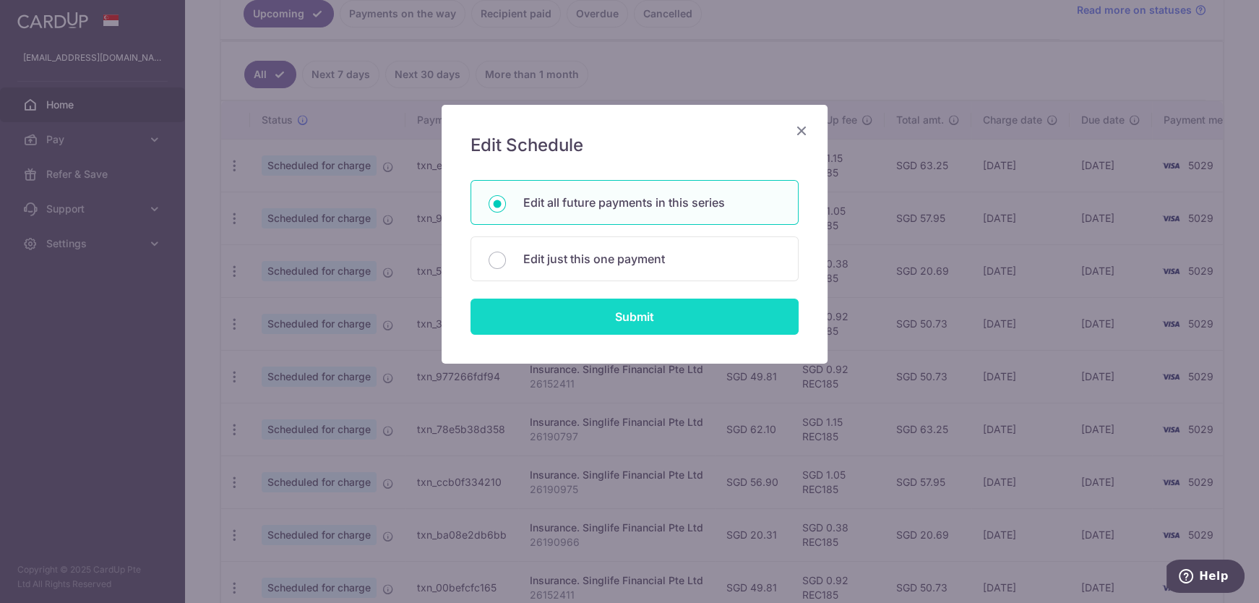
click at [571, 324] on input "Submit" at bounding box center [635, 317] width 328 height 36
radio input "true"
type input "20.31"
type input "26190966"
